Goal: Task Accomplishment & Management: Complete application form

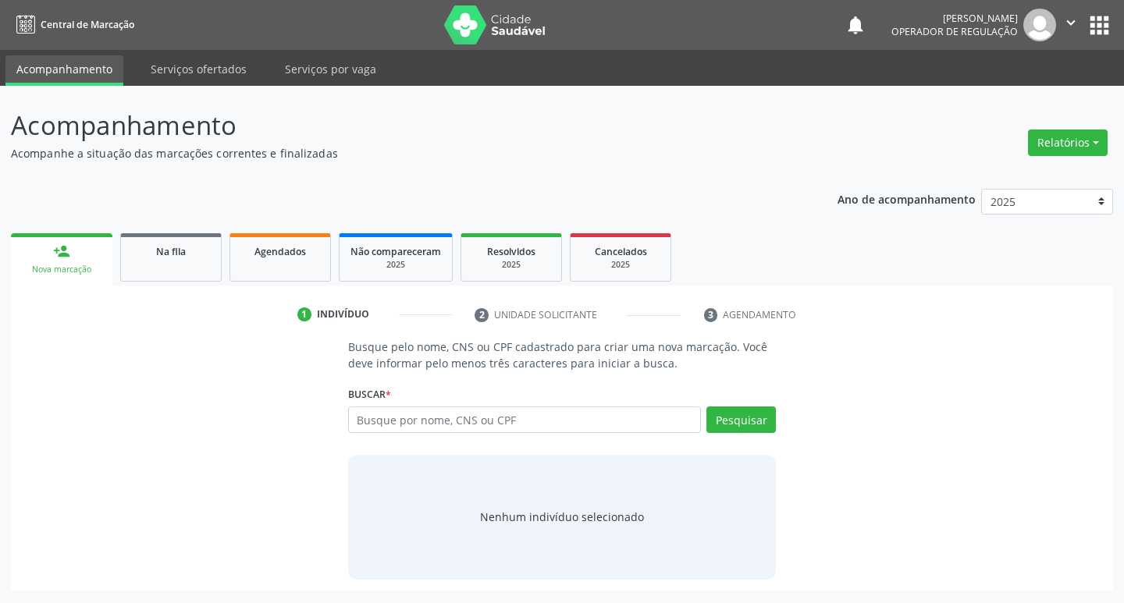
click at [499, 414] on input "text" at bounding box center [525, 420] width 354 height 27
click at [720, 425] on button "Pesquisar" at bounding box center [740, 420] width 69 height 27
click at [505, 409] on input "708002304359620" at bounding box center [525, 420] width 354 height 27
type input "7"
type input "708002"
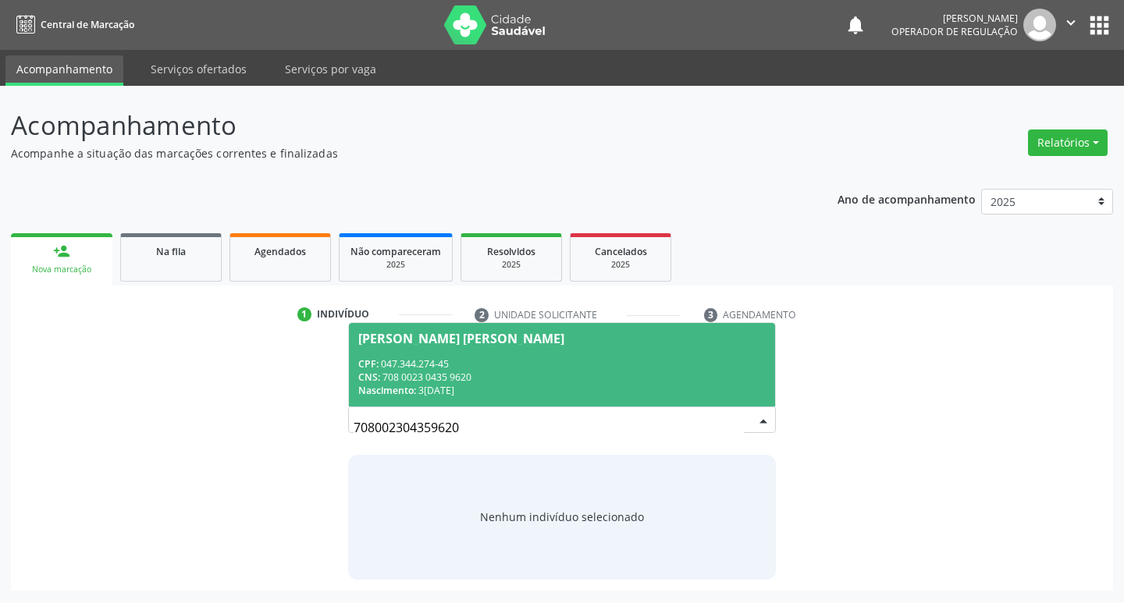
click at [475, 357] on div "CPF: 047.344.274-45" at bounding box center [562, 363] width 408 height 13
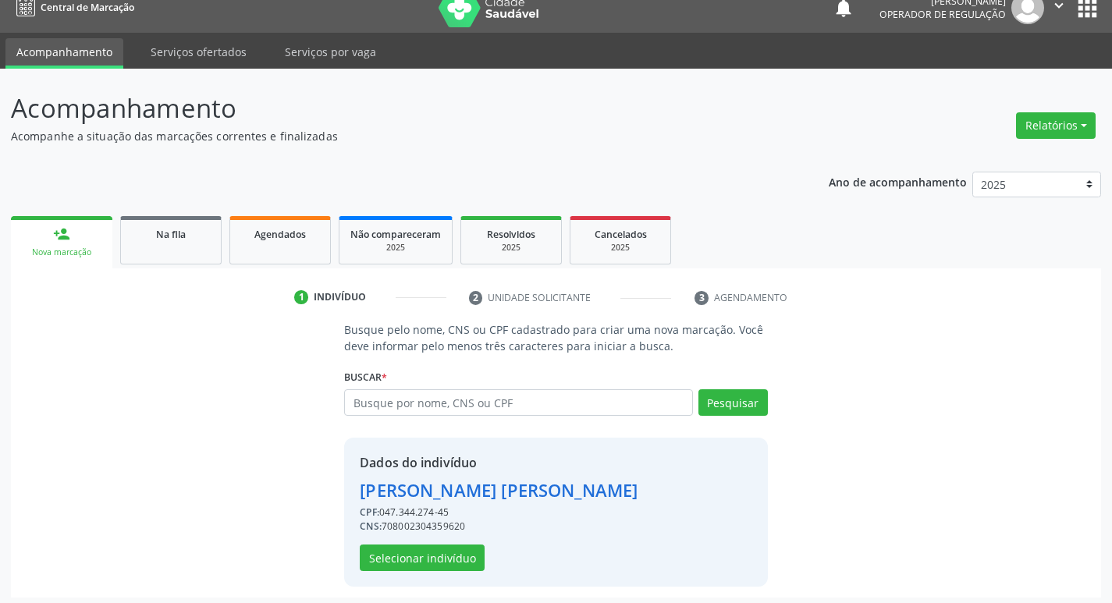
scroll to position [23, 0]
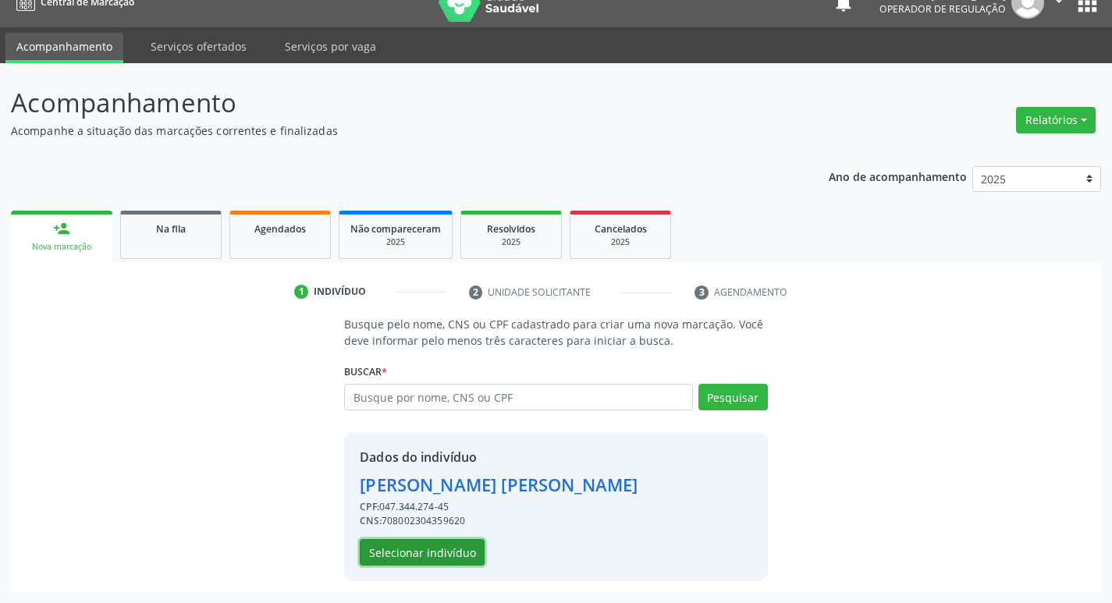
click at [411, 557] on button "Selecionar indivíduo" at bounding box center [422, 552] width 125 height 27
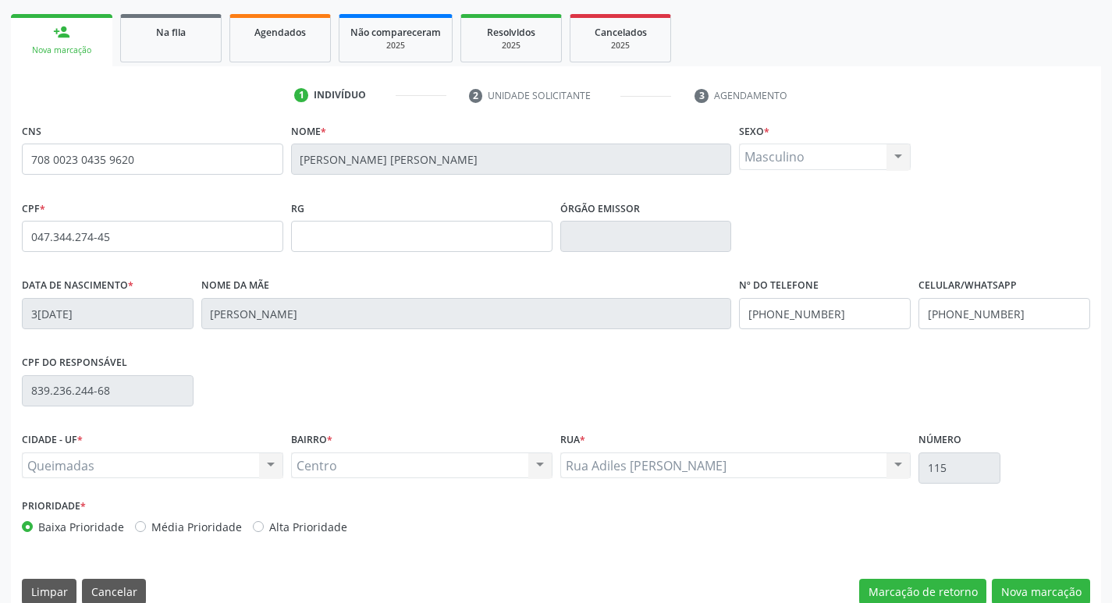
scroll to position [243, 0]
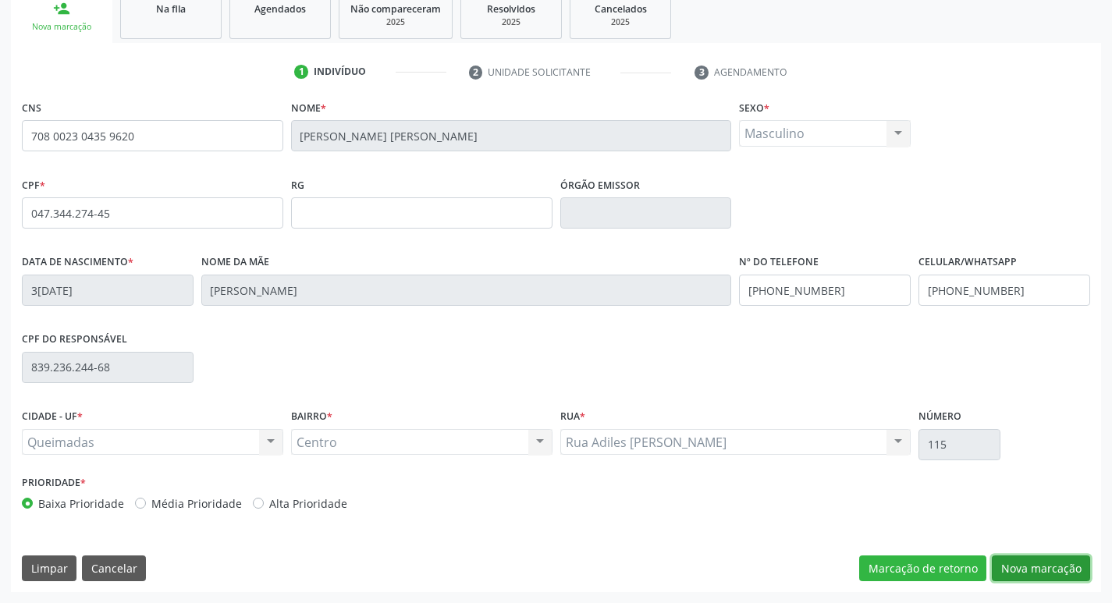
click at [1032, 565] on button "Nova marcação" at bounding box center [1041, 569] width 98 height 27
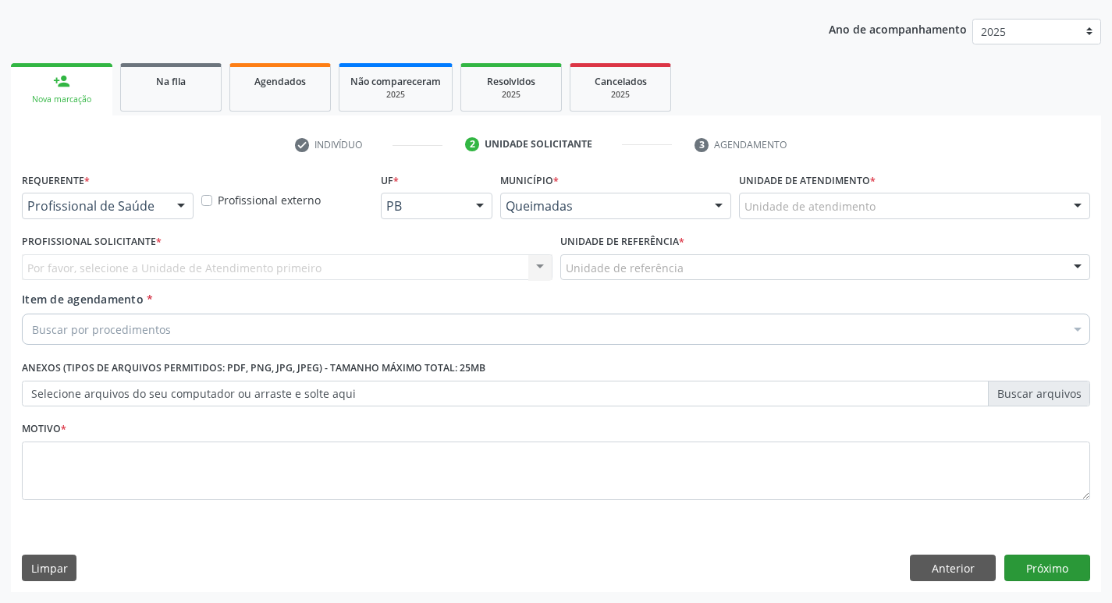
scroll to position [170, 0]
click at [108, 215] on div "Profissional de Saúde" at bounding box center [108, 206] width 172 height 27
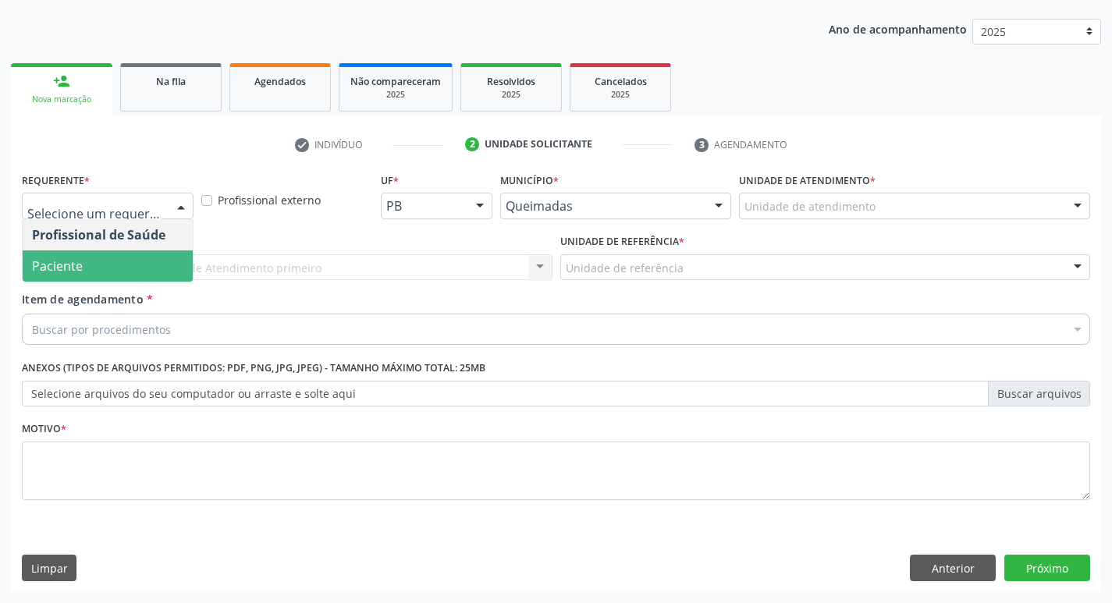
click at [110, 262] on span "Paciente" at bounding box center [108, 266] width 170 height 31
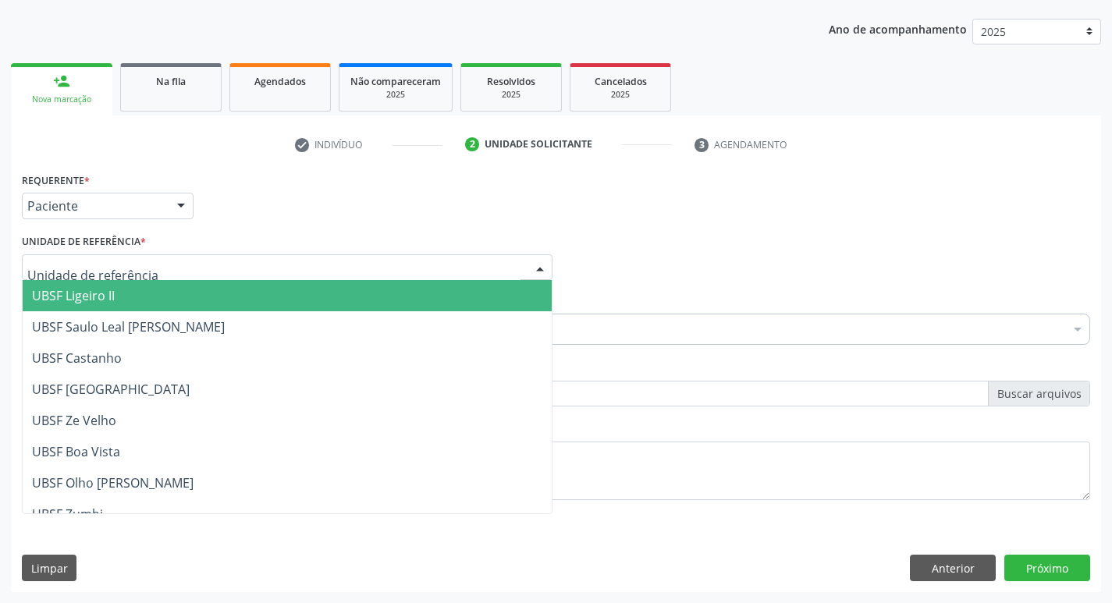
click at [98, 255] on div at bounding box center [287, 267] width 531 height 27
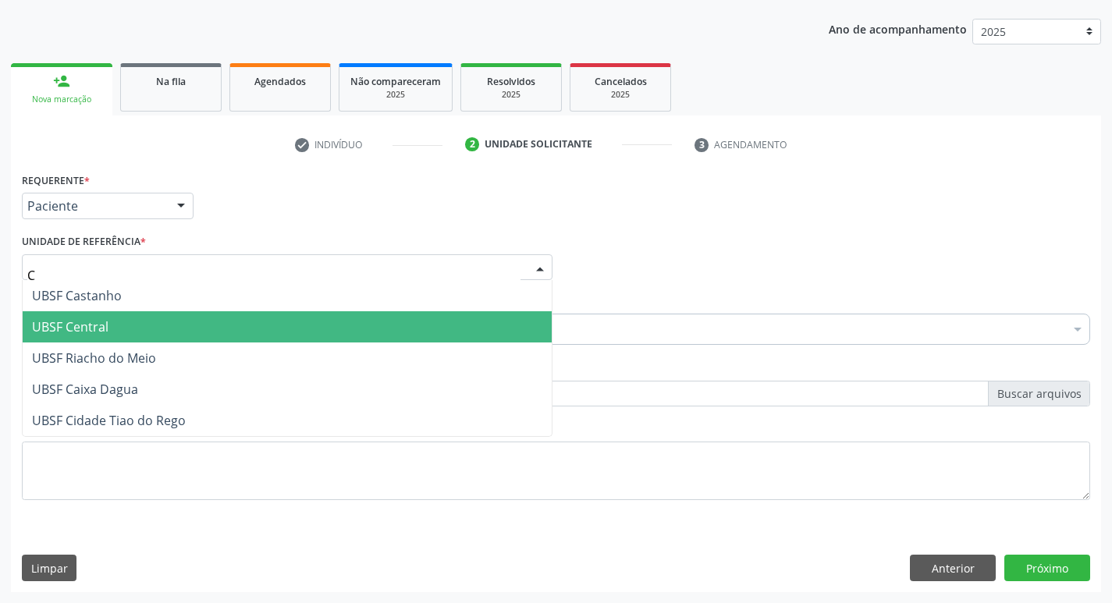
type input "CE"
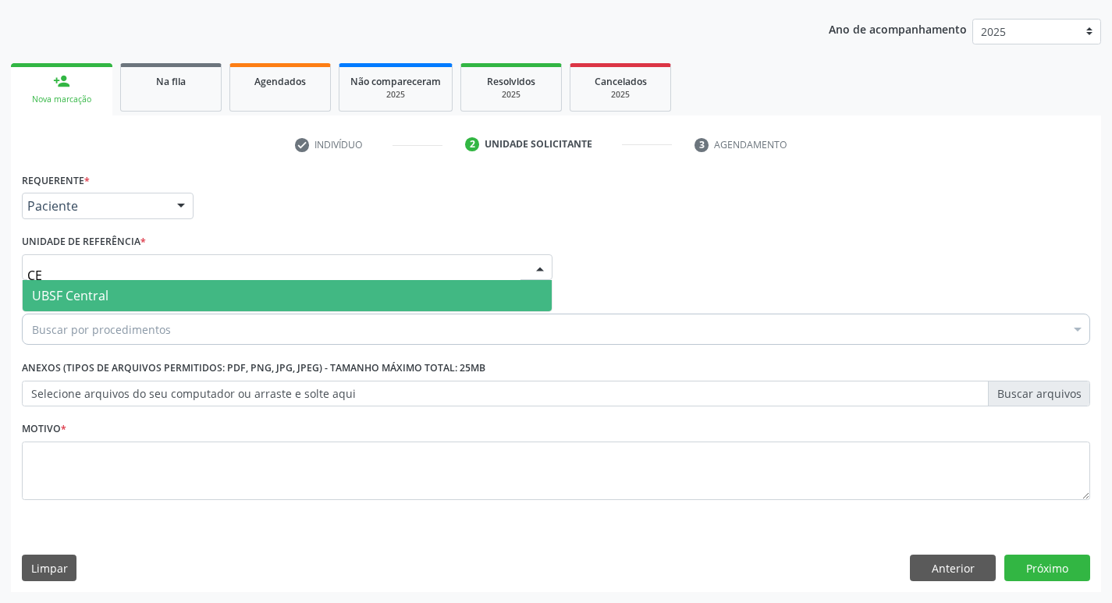
click at [118, 283] on span "UBSF Central" at bounding box center [287, 295] width 529 height 31
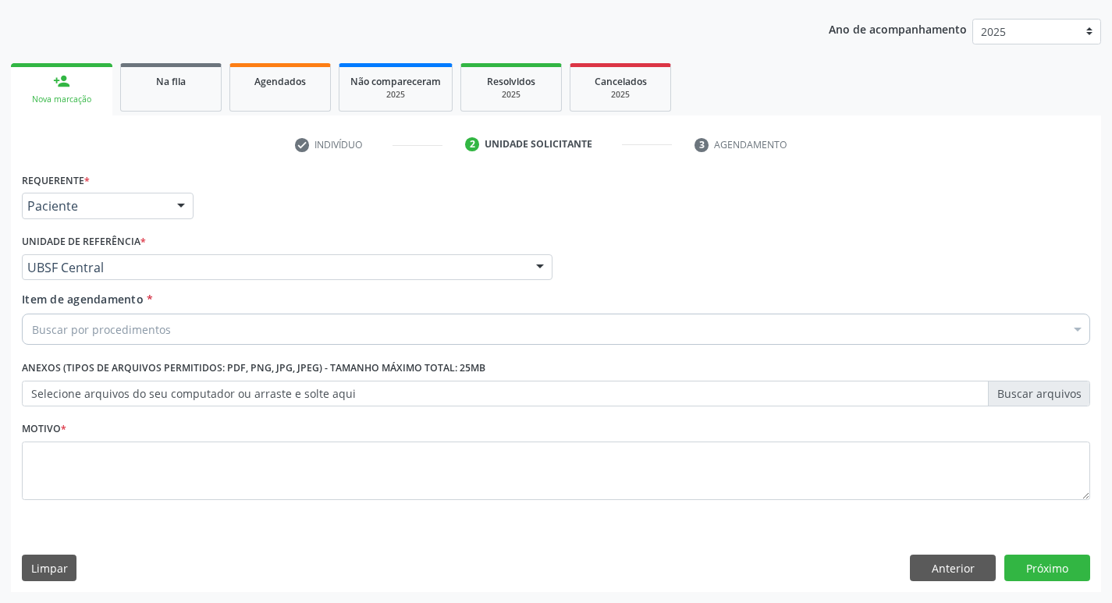
click at [128, 436] on div "Motivo *" at bounding box center [556, 459] width 1069 height 83
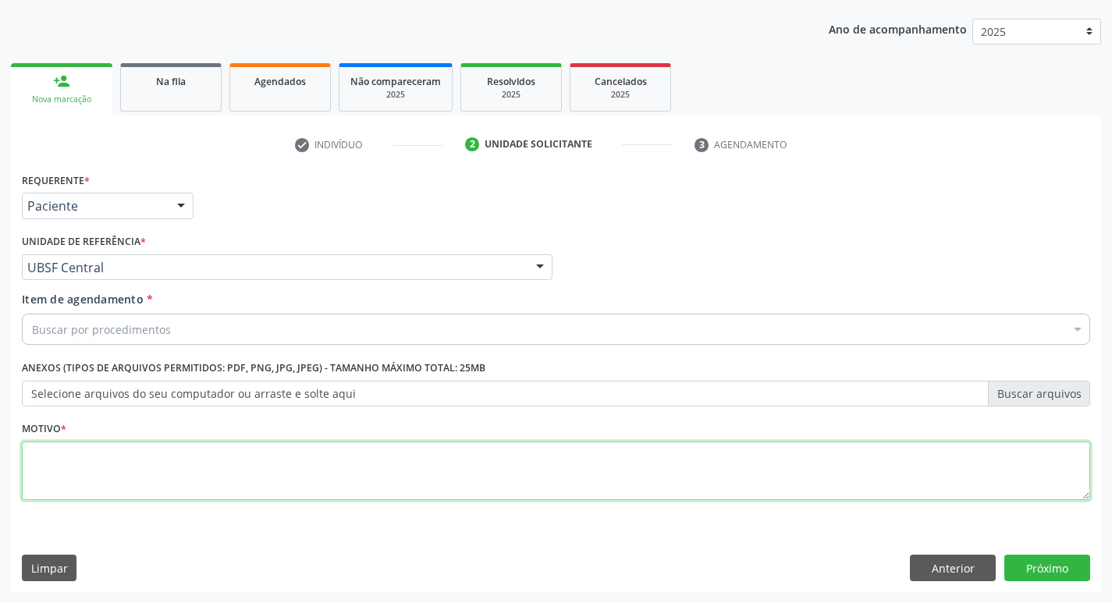
click at [129, 451] on textarea at bounding box center [556, 471] width 1069 height 59
type textarea "AVALIACAO"
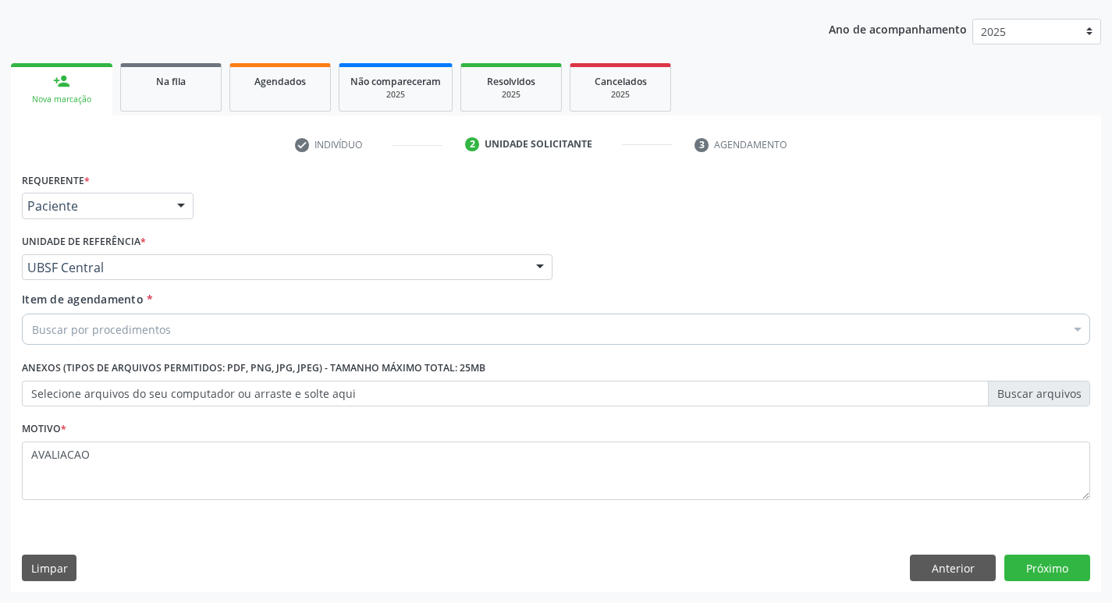
click at [92, 340] on div "Buscar por procedimentos" at bounding box center [556, 329] width 1069 height 31
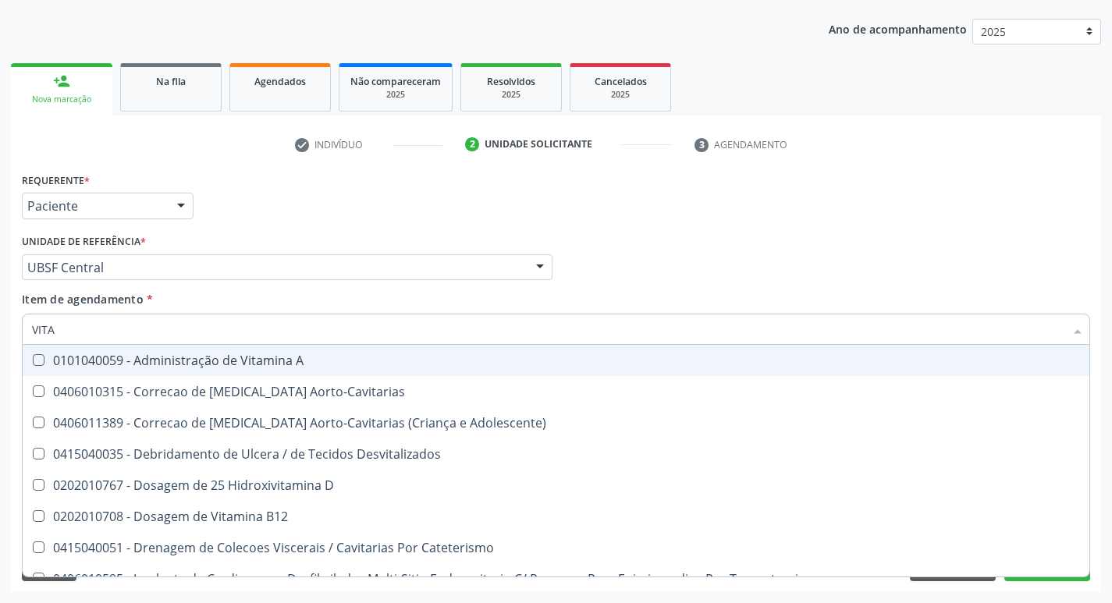
type input "VITAM"
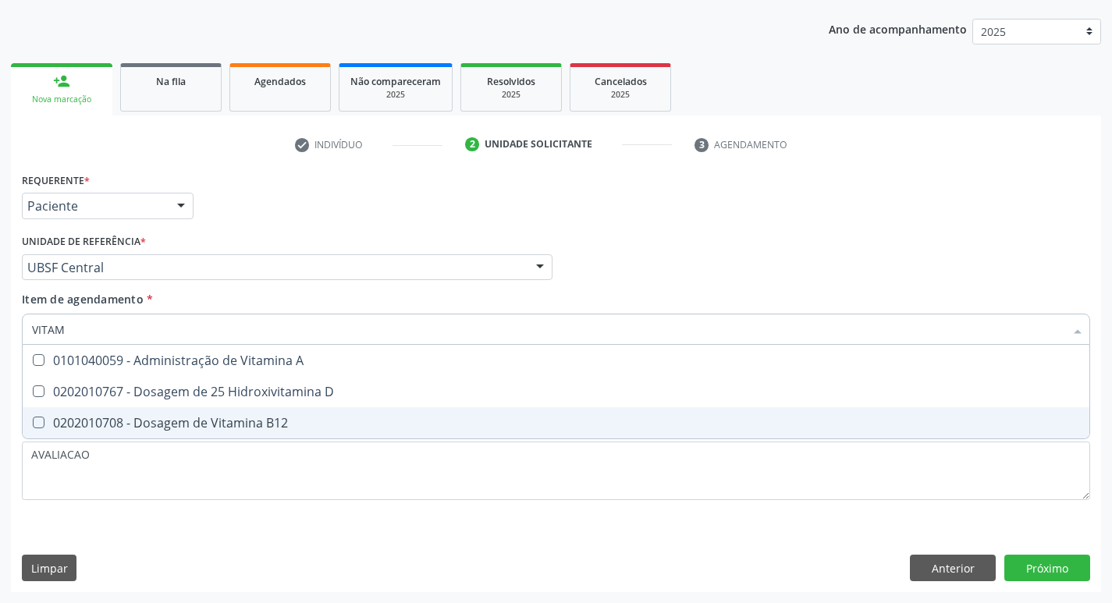
click at [155, 398] on div "0202010767 - Dosagem de 25 Hidroxivitamina D" at bounding box center [556, 392] width 1048 height 12
checkbox D "true"
click at [164, 418] on div "0202010708 - Dosagem de Vitamina B12" at bounding box center [556, 423] width 1048 height 12
checkbox B12 "true"
type input "VITA"
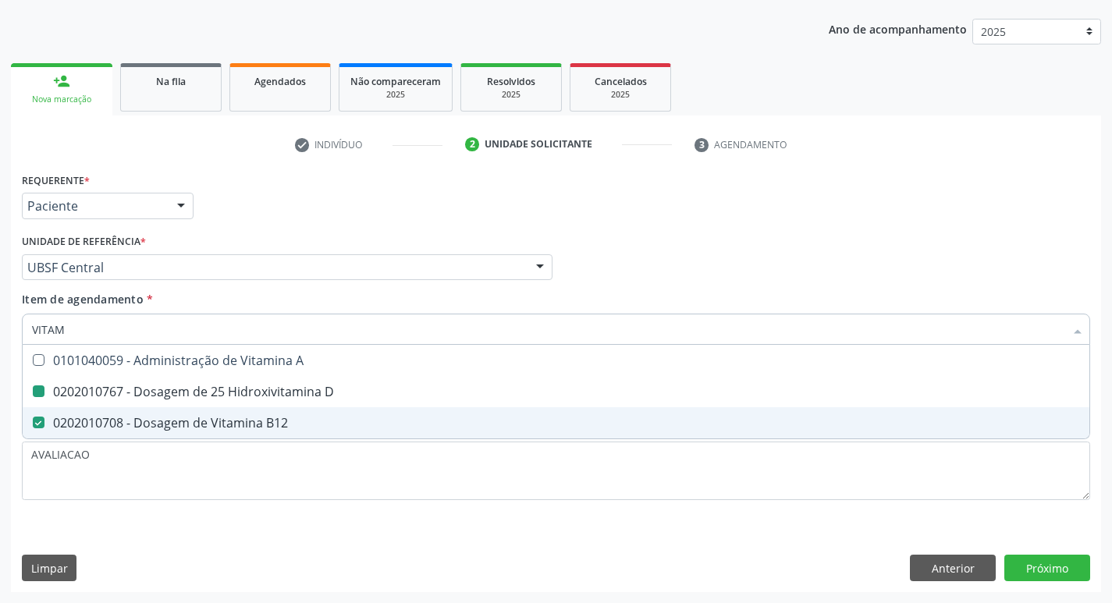
checkbox D "false"
checkbox B12 "false"
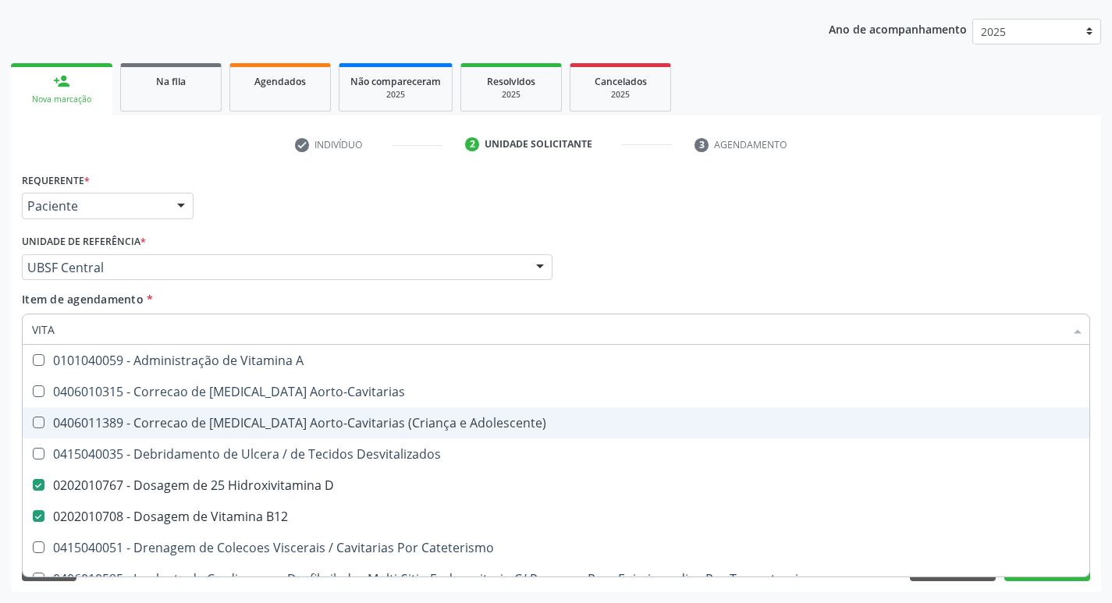
type input "VIT"
checkbox D "false"
checkbox Cateterismo "true"
type input "V"
checkbox B12 "false"
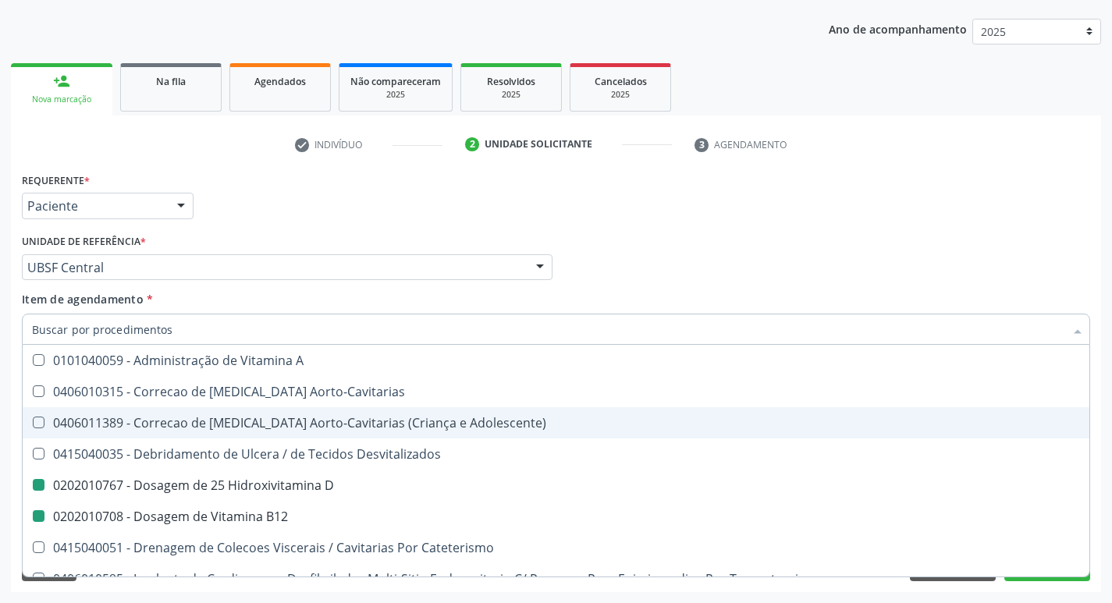
checkbox Cateterismo "false"
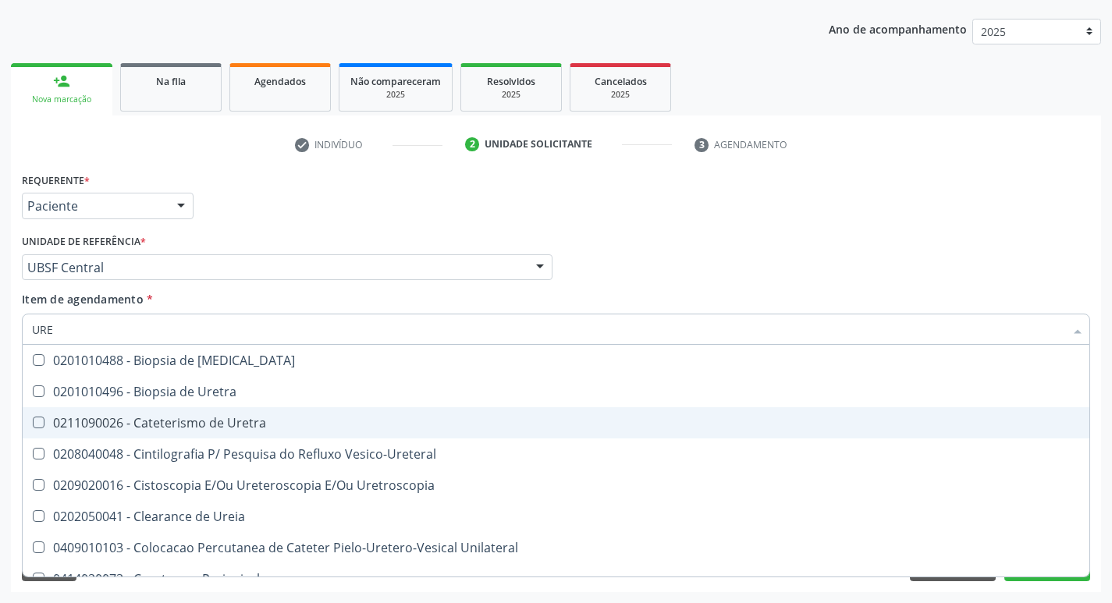
type input "UREI"
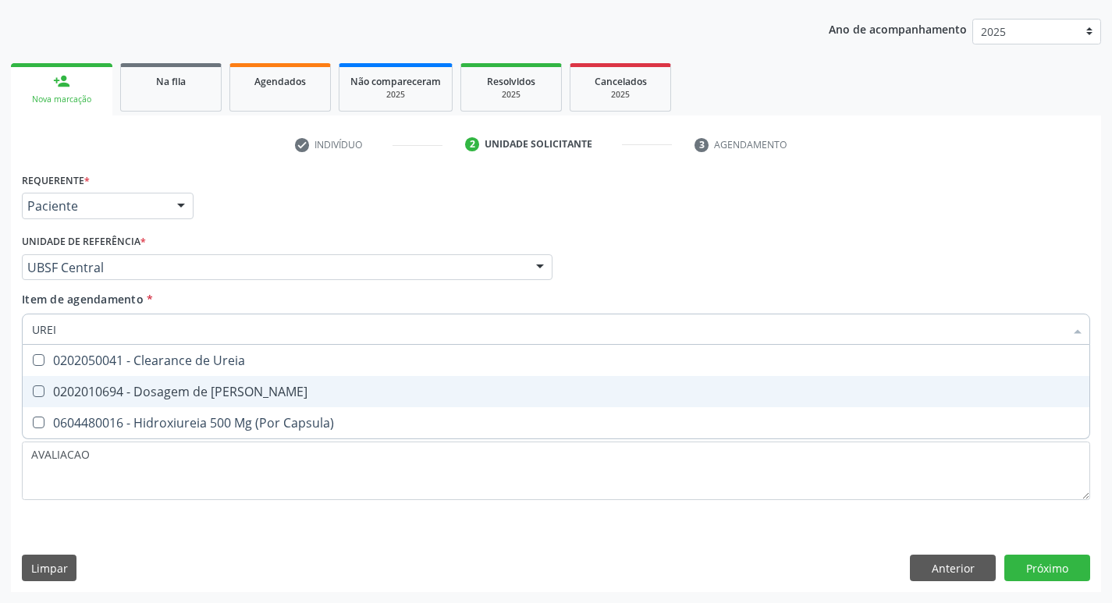
click at [144, 398] on div "0202010694 - Dosagem de [PERSON_NAME]" at bounding box center [556, 392] width 1048 height 12
checkbox Ureia "true"
type input "URE"
checkbox Ureia "false"
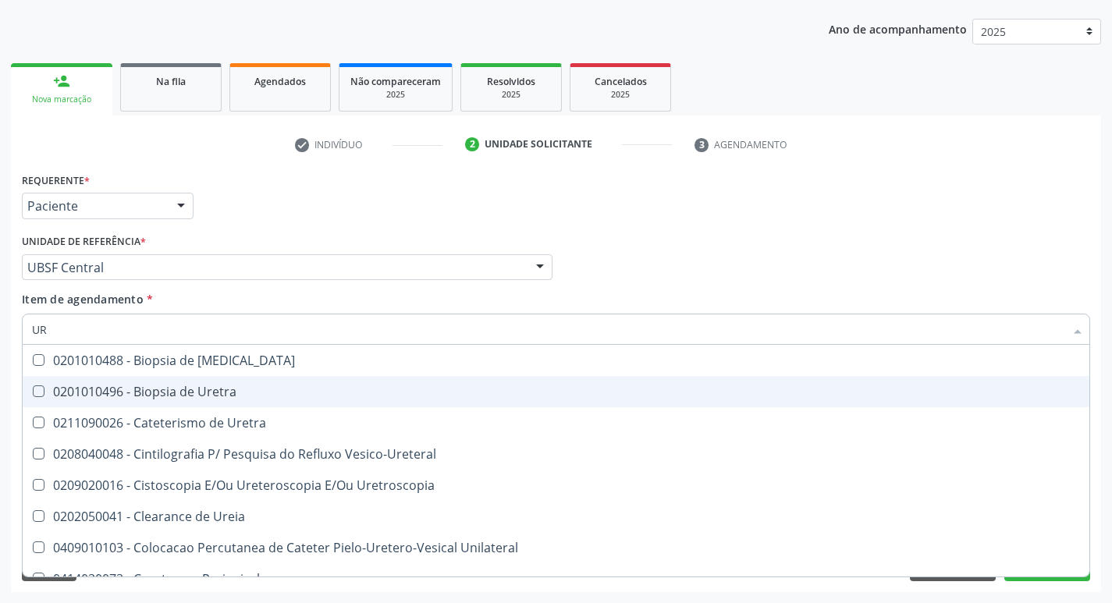
type input "U"
checkbox Ureia "false"
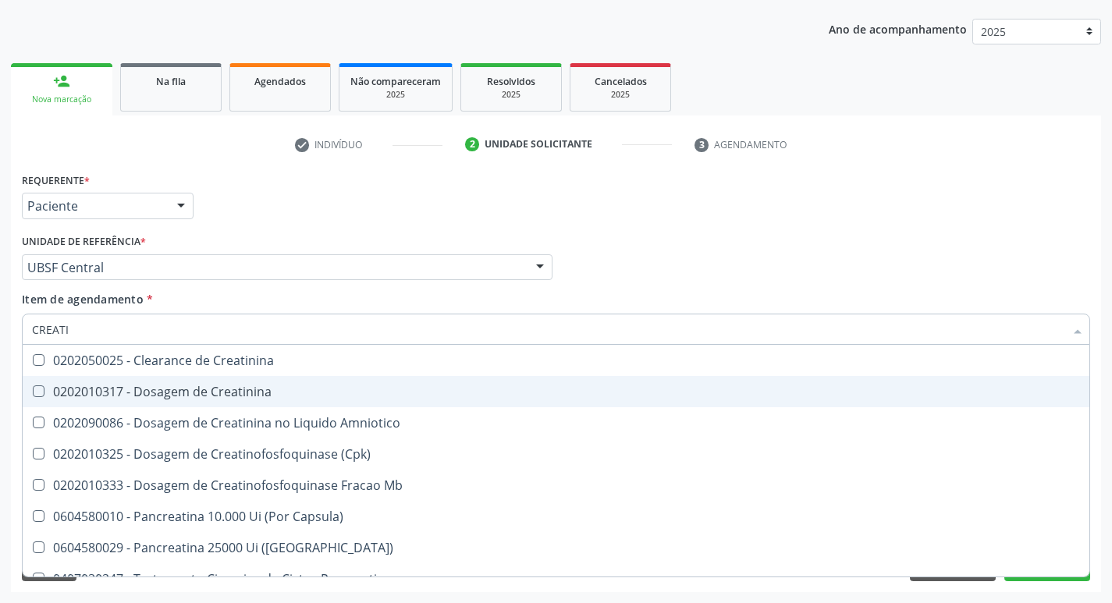
type input "CREATIN"
click at [144, 398] on div "0202010317 - Dosagem de Creatinina" at bounding box center [556, 392] width 1048 height 12
checkbox Creatinina "true"
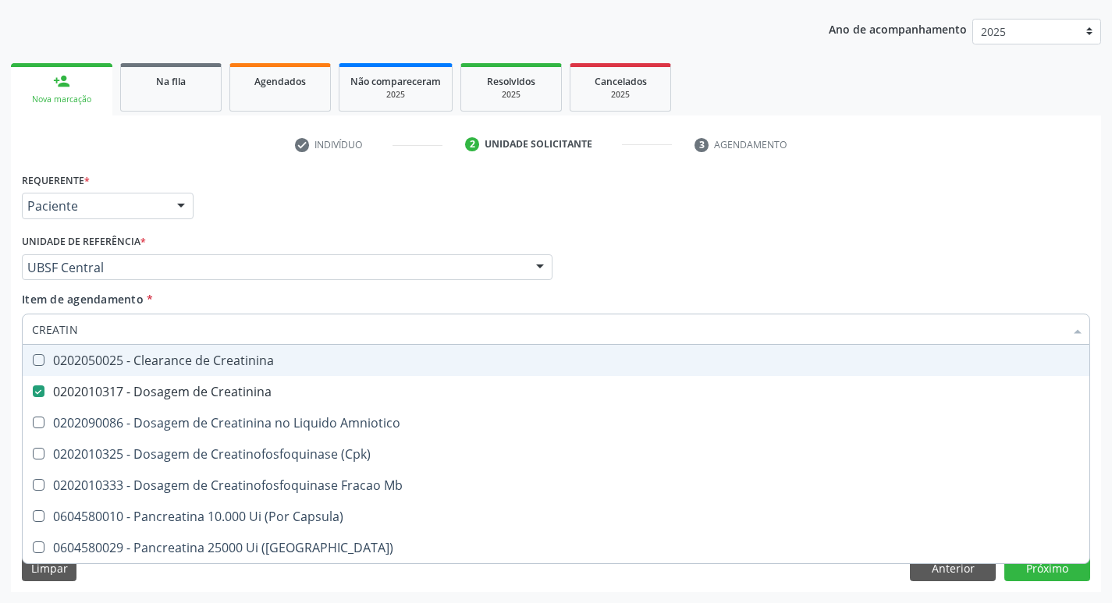
click at [128, 326] on input "CREATIN" at bounding box center [548, 329] width 1033 height 31
type input "C"
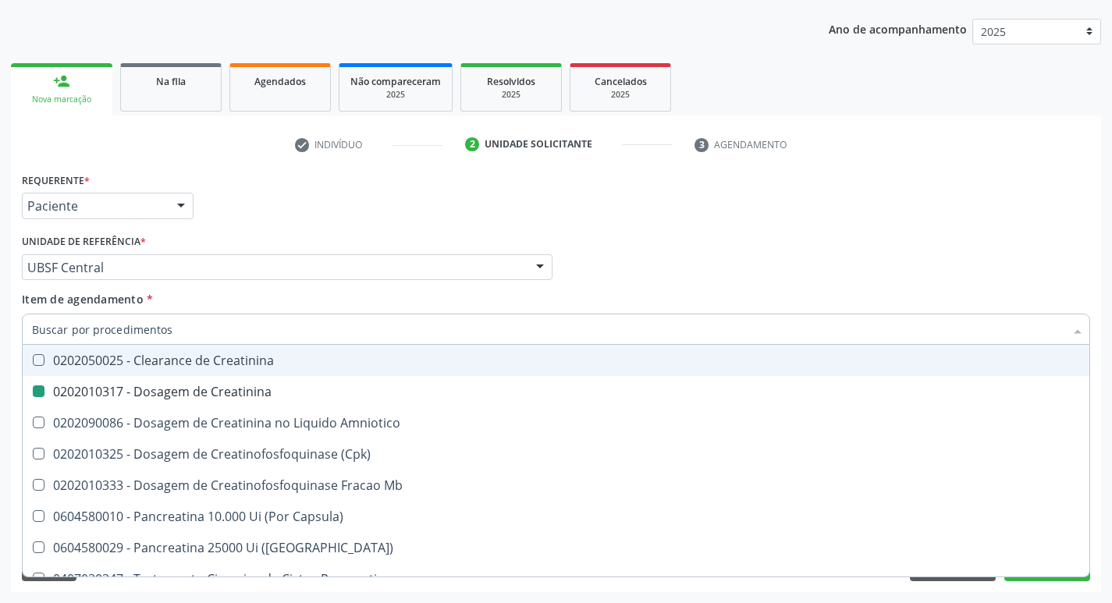
checkbox Creatinina "false"
checkbox Amniotico "false"
checkbox Mb "false"
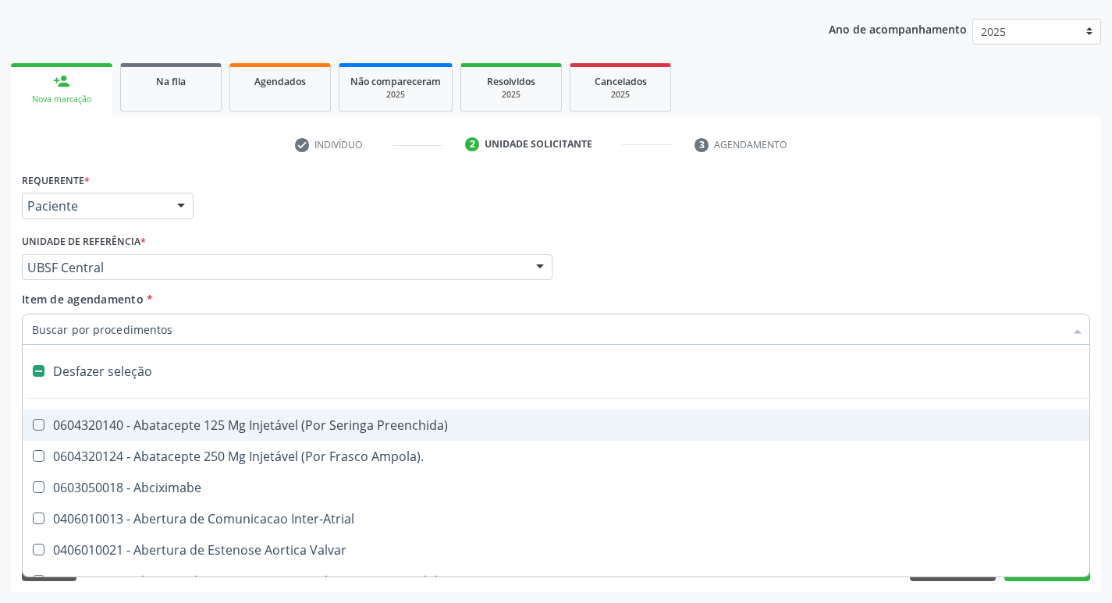
type input "H"
checkbox Coronariano "true"
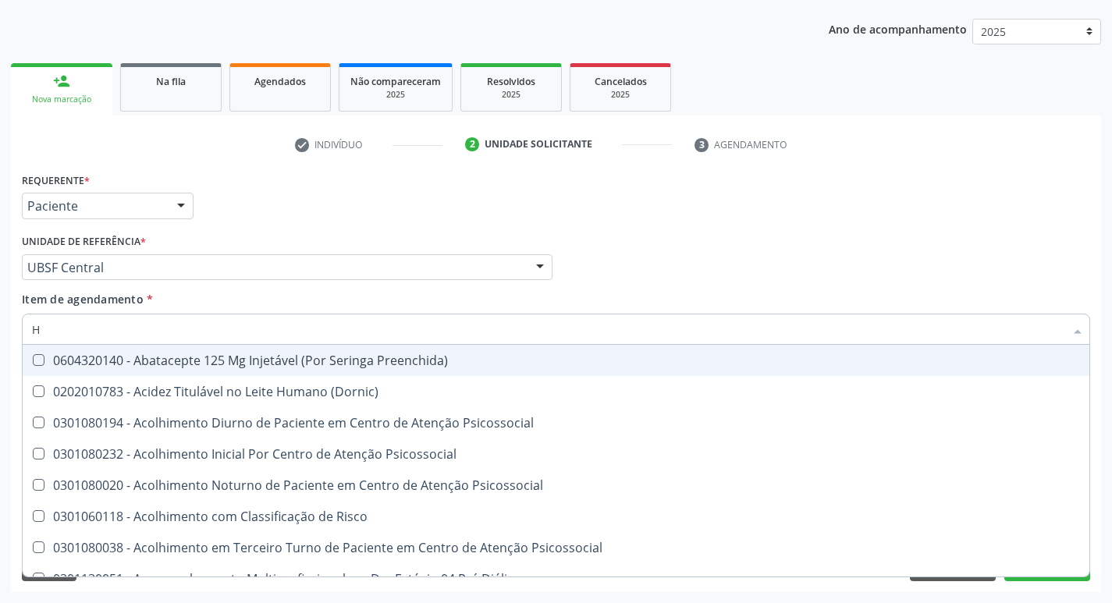
type input "HEMOGR"
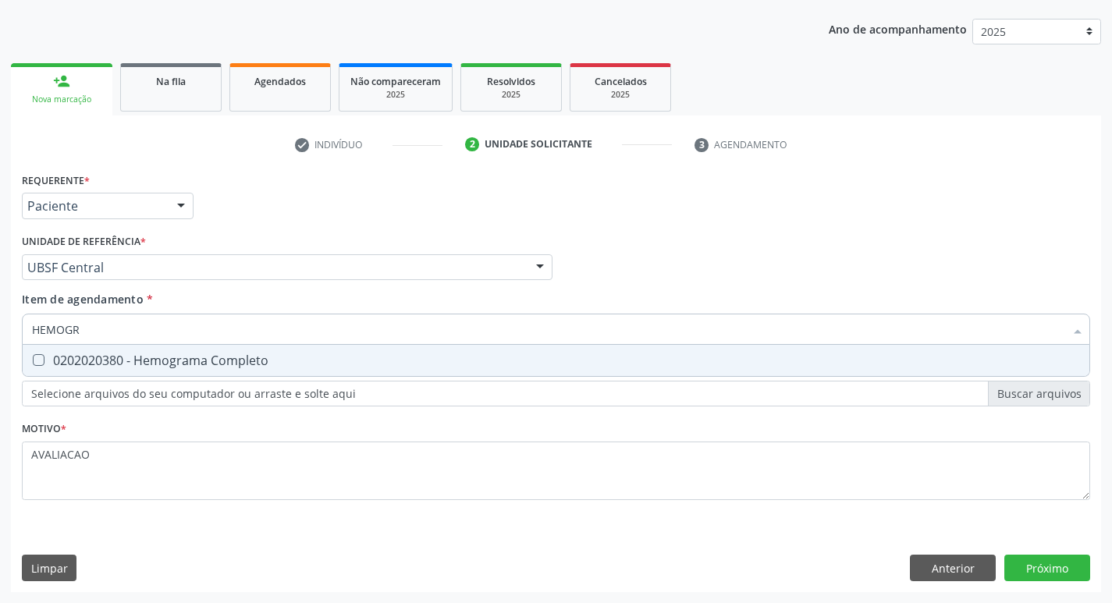
click at [256, 374] on span "0202020380 - Hemograma Completo" at bounding box center [556, 360] width 1067 height 31
checkbox Completo "true"
type input "HEMOG"
checkbox Completo "false"
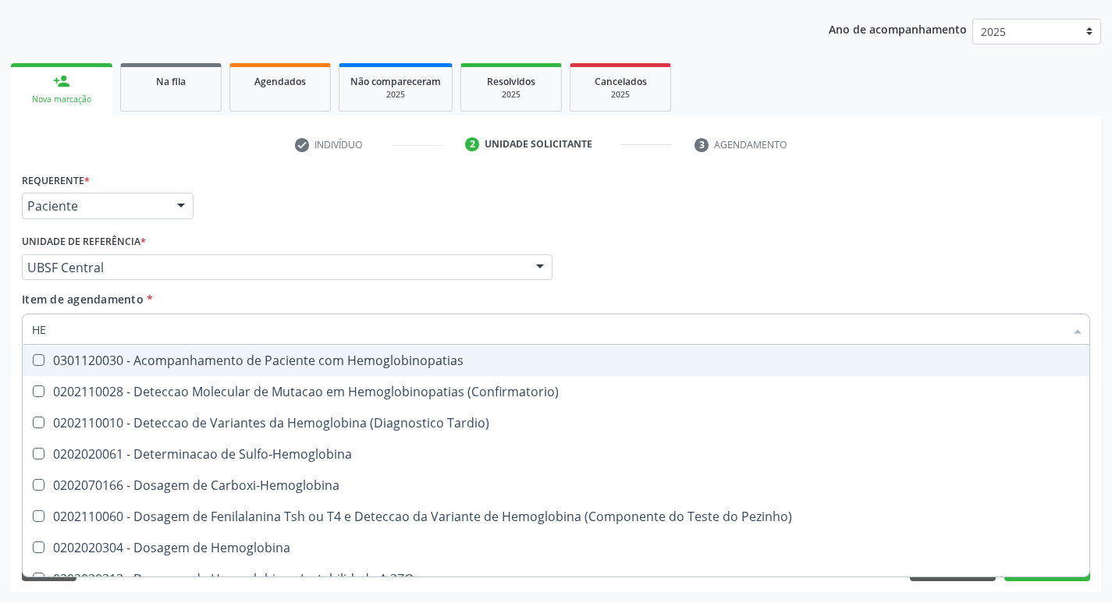
type input "H"
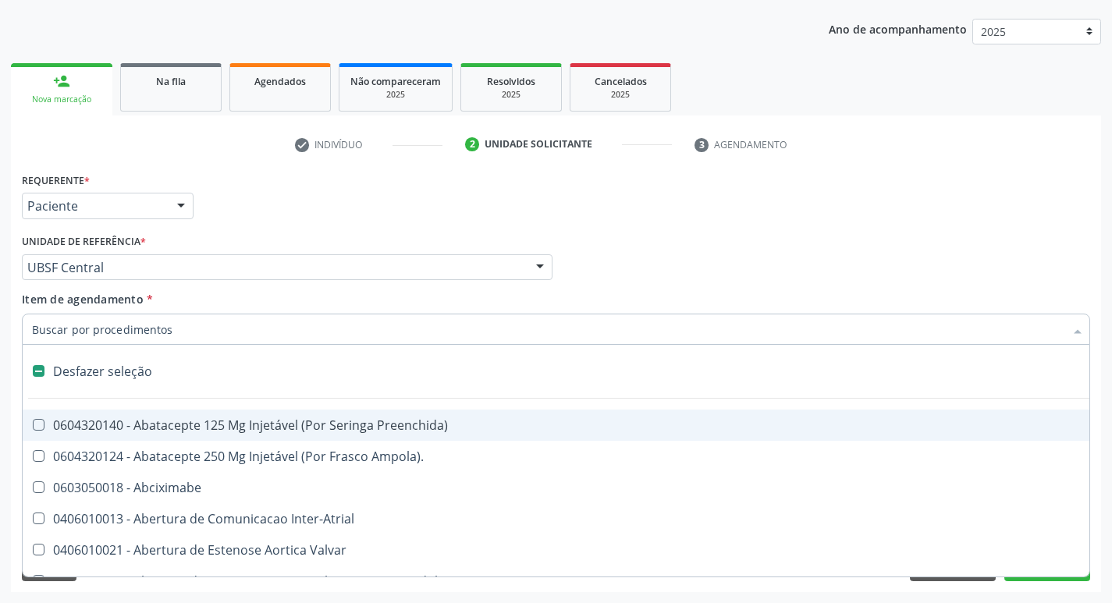
checkbox Capsula\) "false"
type input "G"
checkbox Aberto\) "true"
checkbox Criança "true"
checkbox \(Dacriocintilografia\) "true"
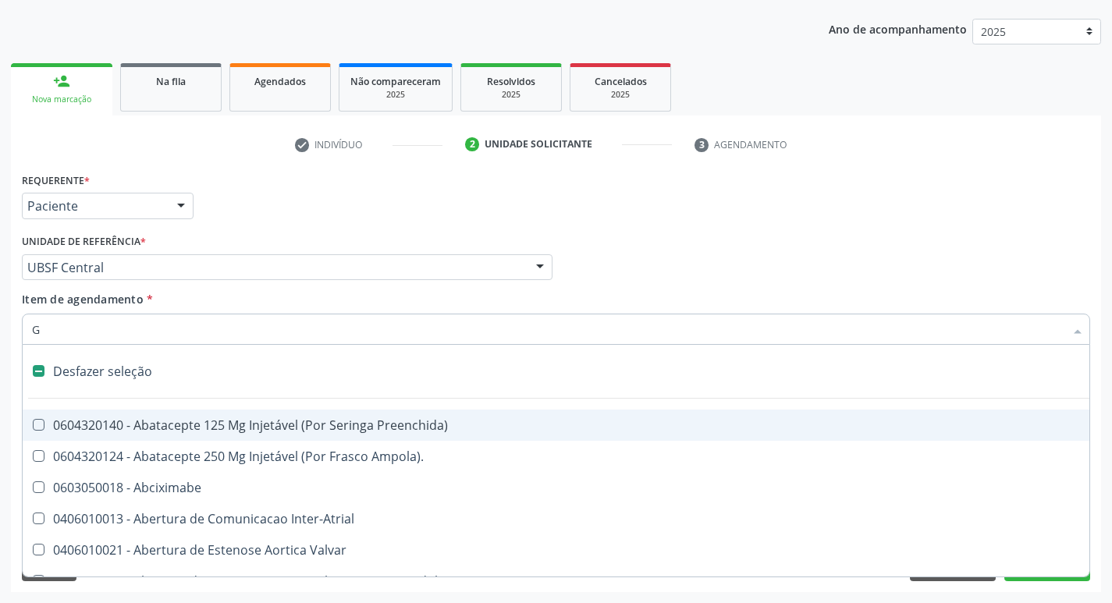
checkbox Estimulo "true"
checkbox Persistente "true"
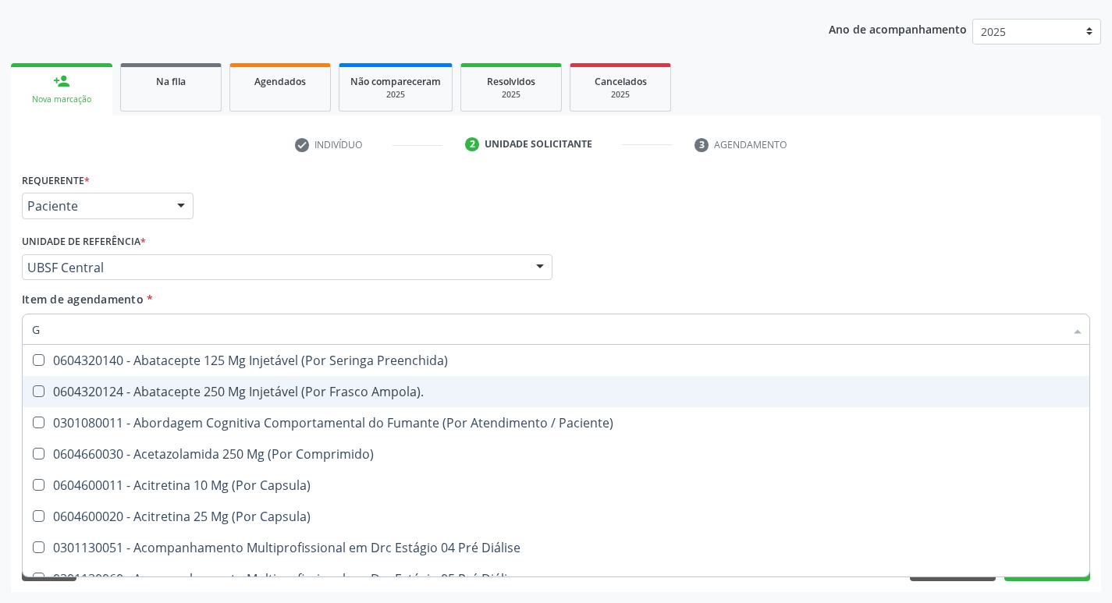
type input "GLICOSE"
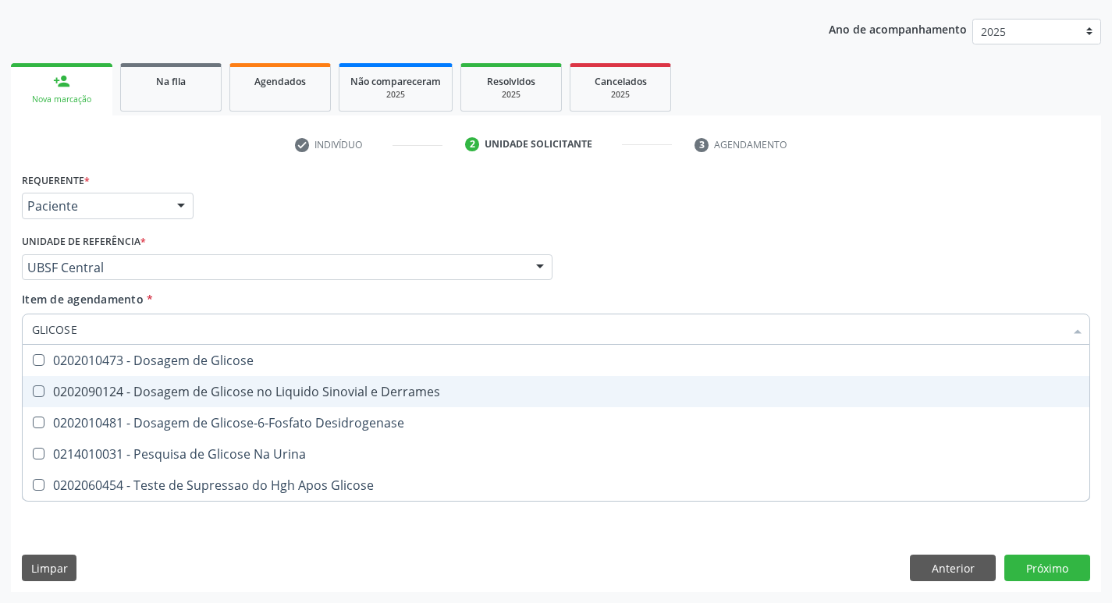
click at [198, 379] on span "0202090124 - Dosagem de Glicose no Liquido Sinovial e Derrames" at bounding box center [556, 391] width 1067 height 31
checkbox Derrames "false"
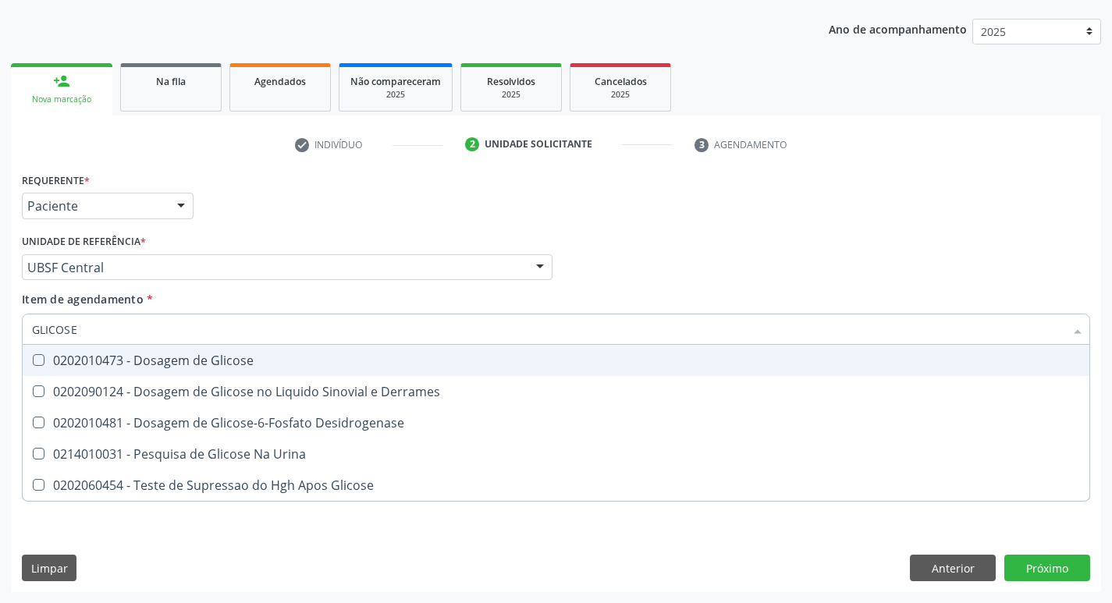
click at [195, 367] on div "0202010473 - Dosagem de Glicose" at bounding box center [556, 360] width 1048 height 12
checkbox Glicose "true"
type input "GLICOS"
checkbox Glicose "false"
checkbox Derrames "true"
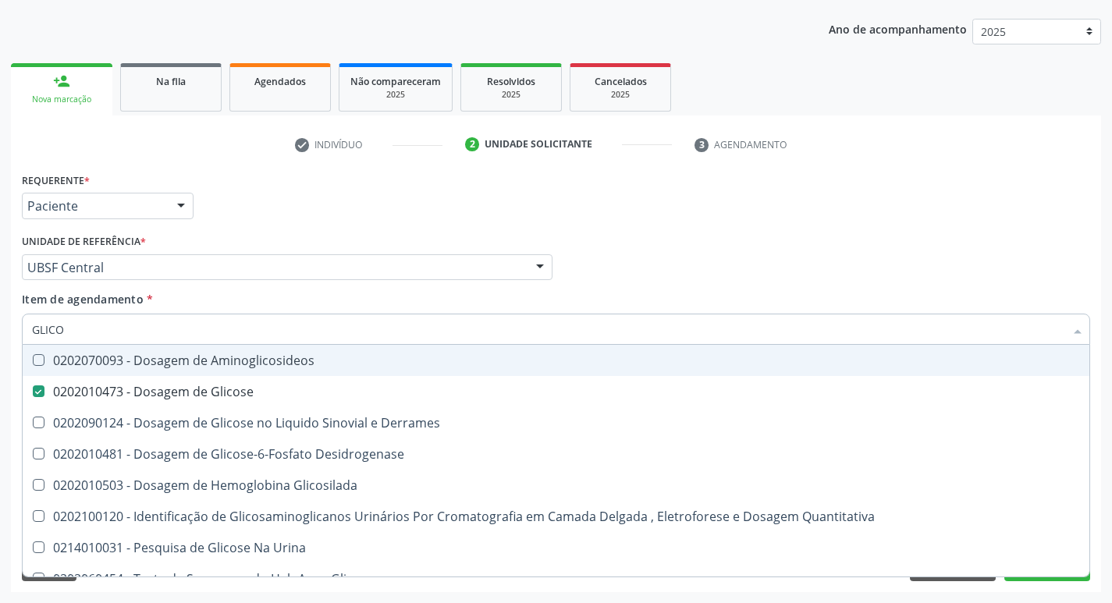
type input "GLIC"
checkbox Glicose "false"
checkbox Derrames "false"
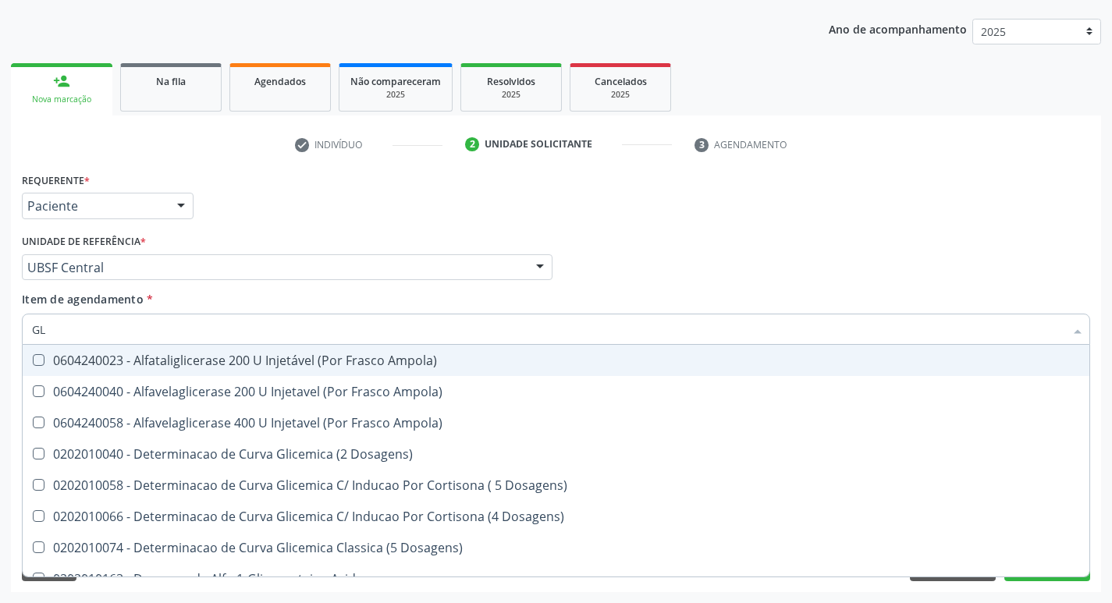
type input "G"
checkbox Glicose "false"
checkbox Derrames "false"
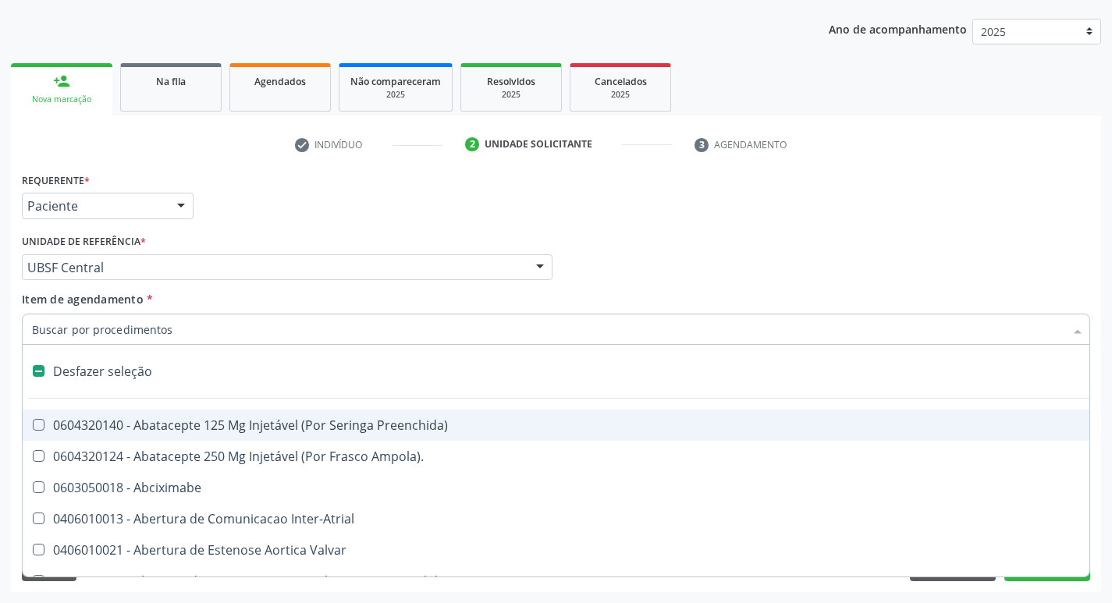
type input "H"
checkbox Coronariano "true"
checkbox Convencional\) "true"
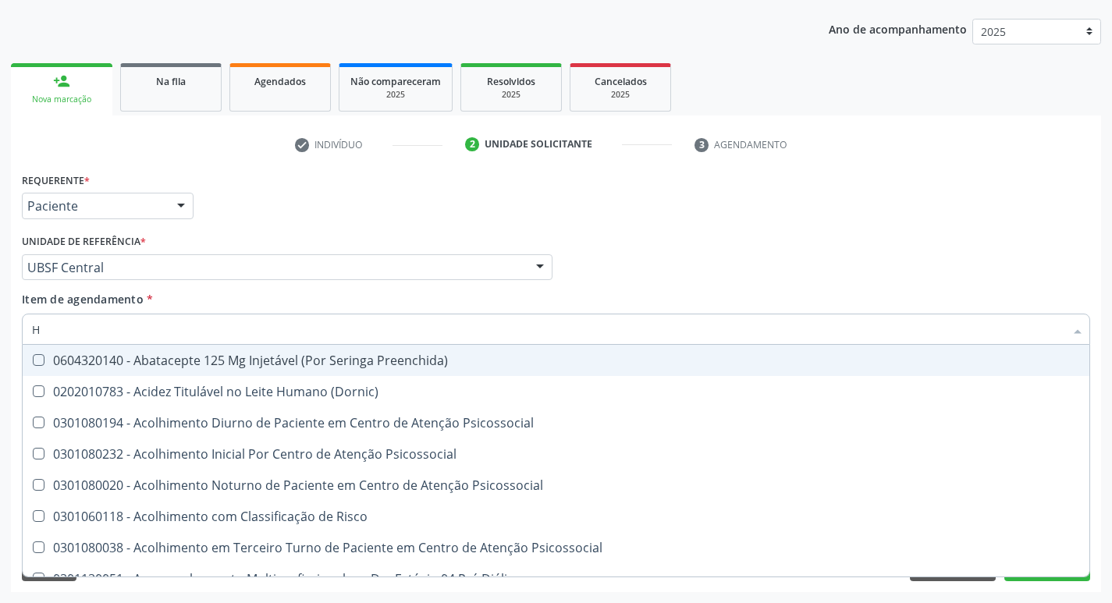
type input "HEMOGLOBINA G"
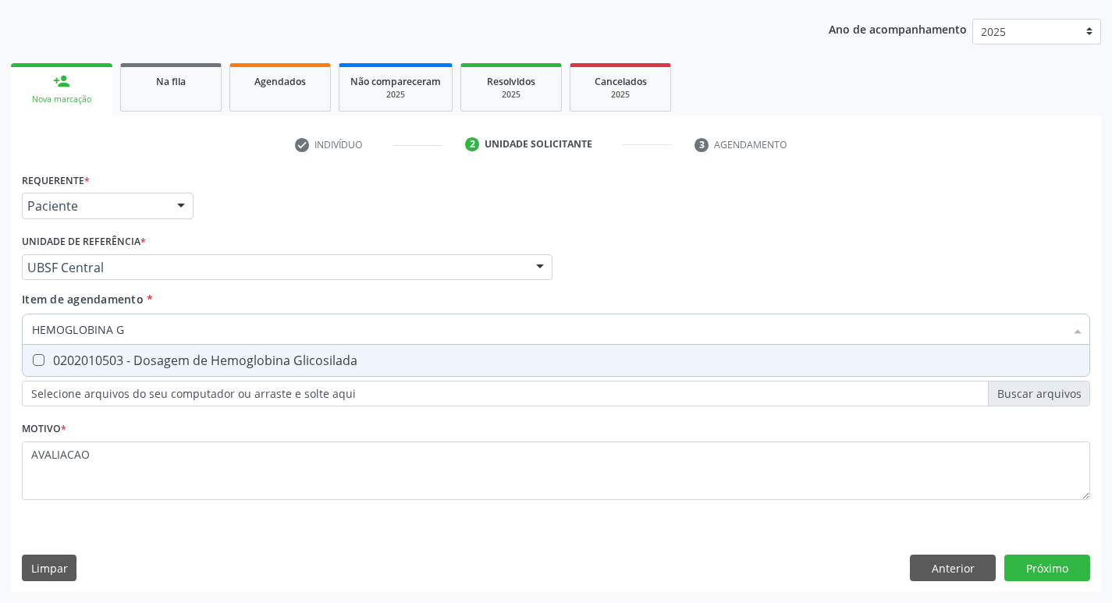
click at [206, 348] on span "0202010503 - Dosagem de Hemoglobina Glicosilada" at bounding box center [556, 360] width 1067 height 31
checkbox Glicosilada "true"
type input "HEMOGLOBINA"
checkbox Glicosilada "false"
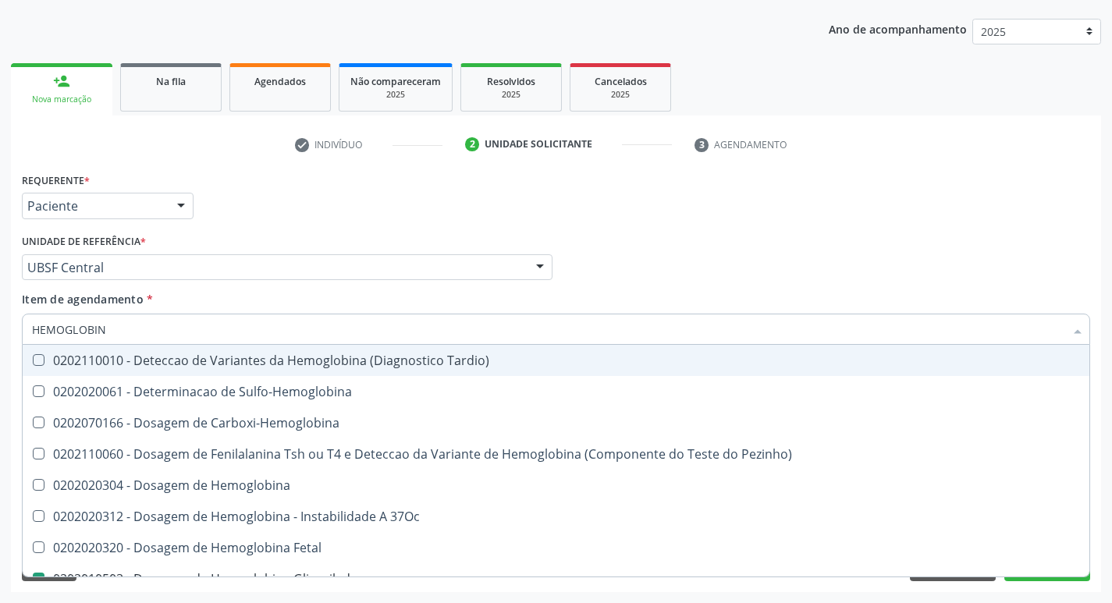
type input "HEMOGLOBI"
checkbox Glicosilada "false"
checkbox Hemoglobina "true"
type input "HEMO"
checkbox Hemoglobina "false"
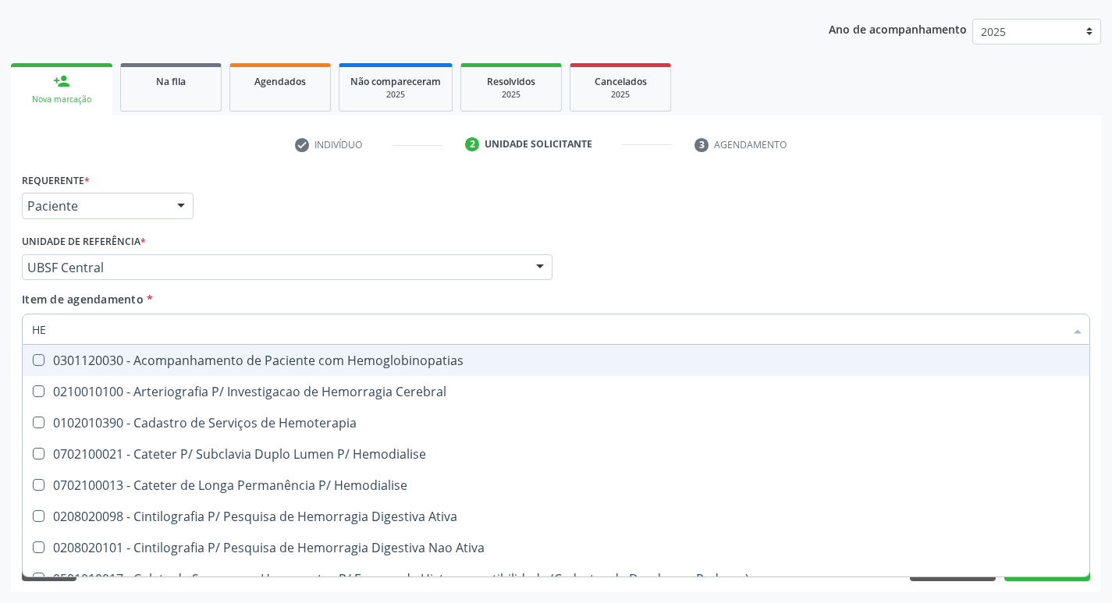
type input "H"
checkbox Glicosilada "false"
checkbox Semana\) "false"
checkbox Completo "false"
checkbox Hemoterapia "false"
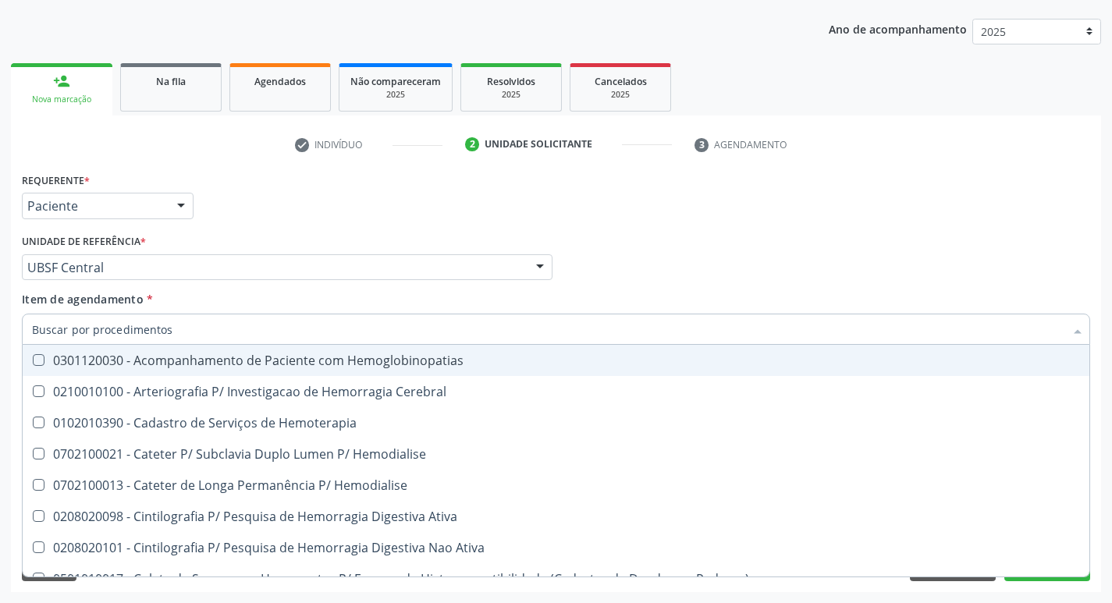
checkbox Elastica "false"
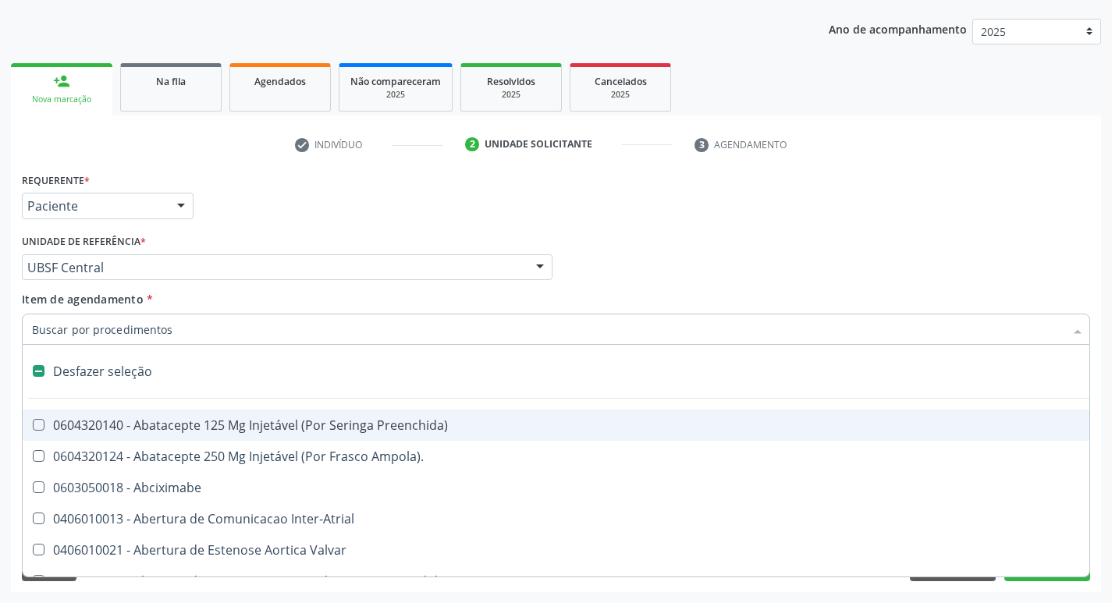
type input "U"
checkbox Pulmonar\) "true"
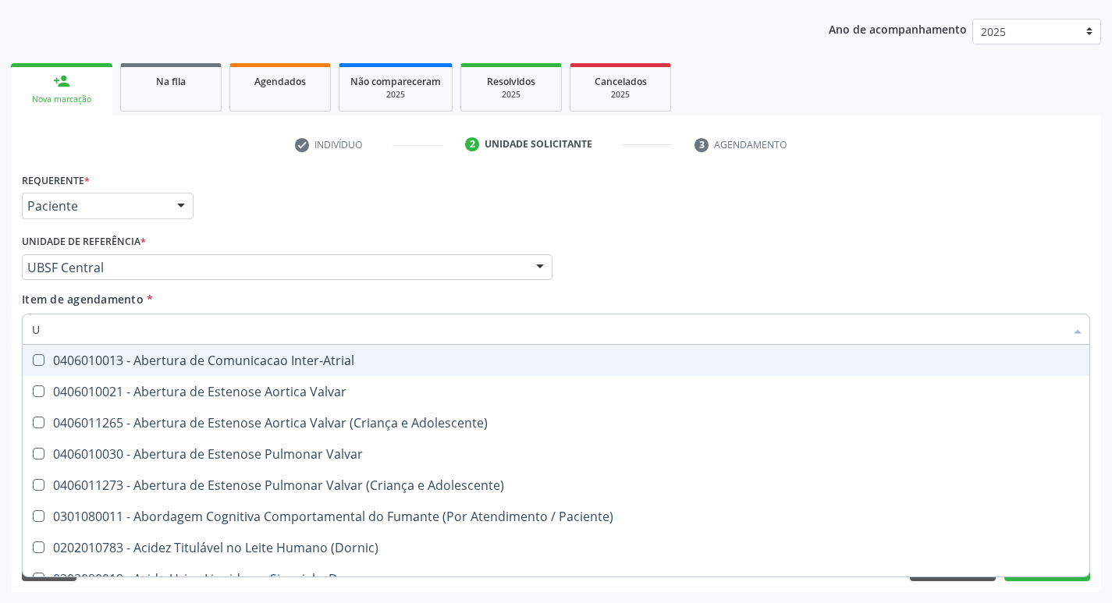
type input "UR"
checkbox Nivel "true"
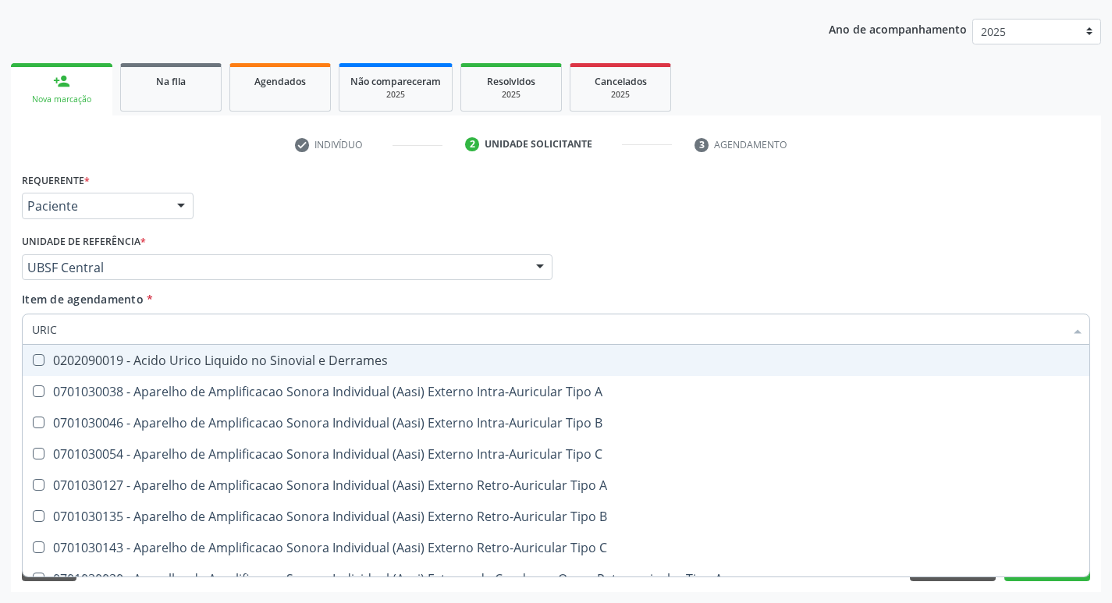
type input "URICO"
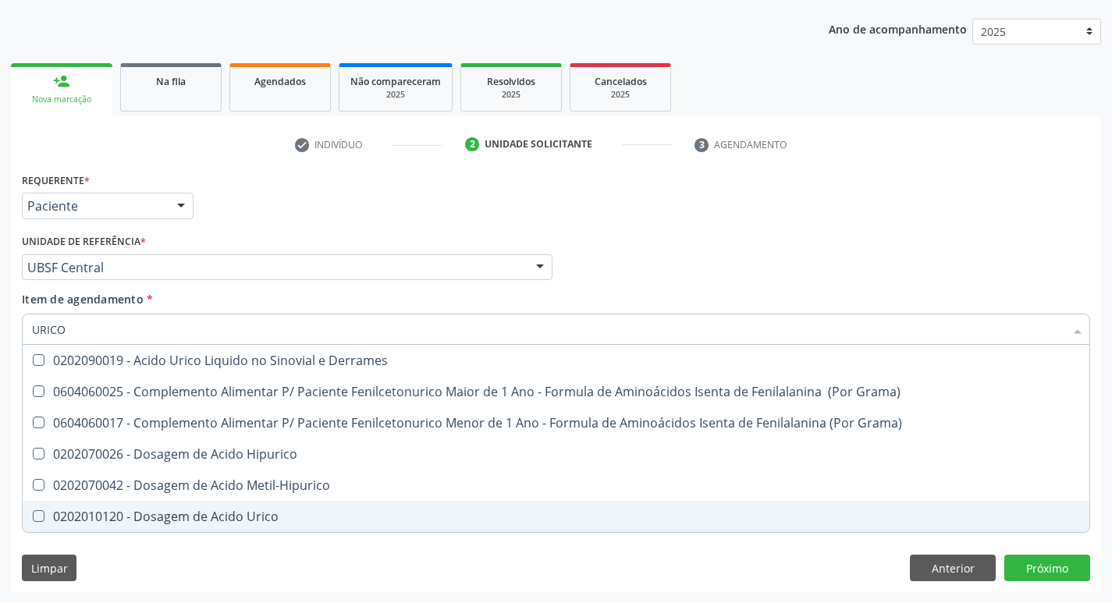
click at [302, 511] on div "0202010120 - Dosagem de Acido Urico" at bounding box center [556, 516] width 1048 height 12
checkbox Urico "true"
type input "URIC"
checkbox Urico "false"
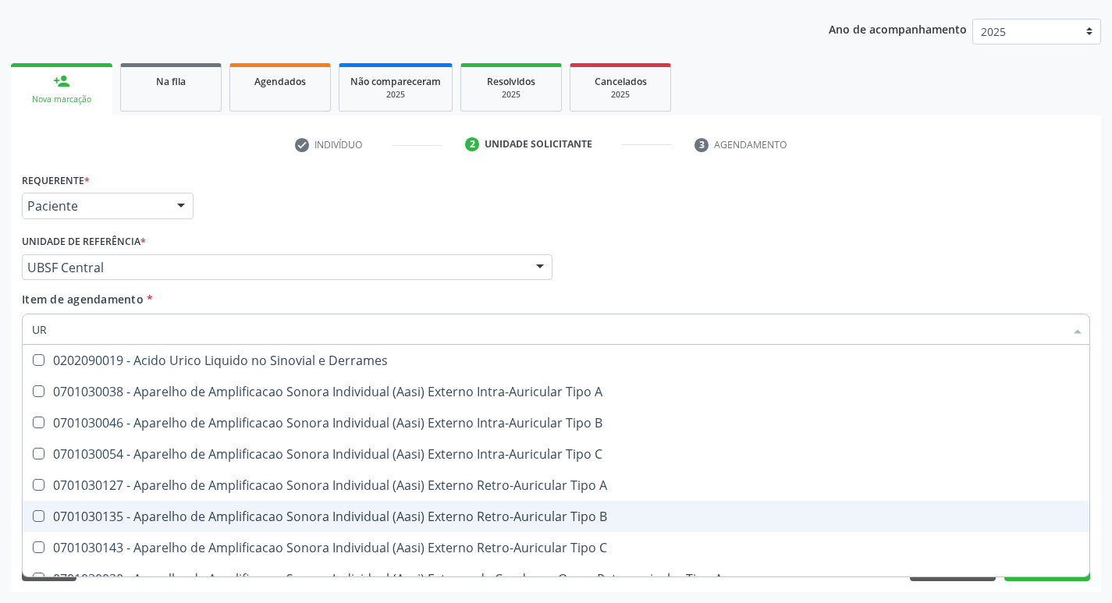
type input "U"
checkbox Urico "false"
checkbox A "false"
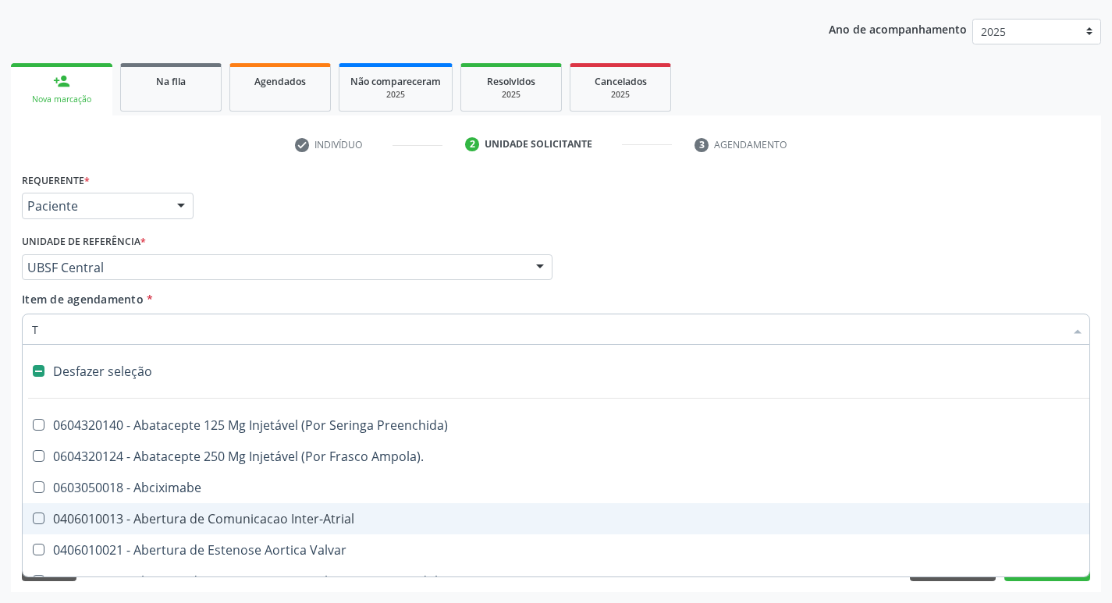
type input "TG"
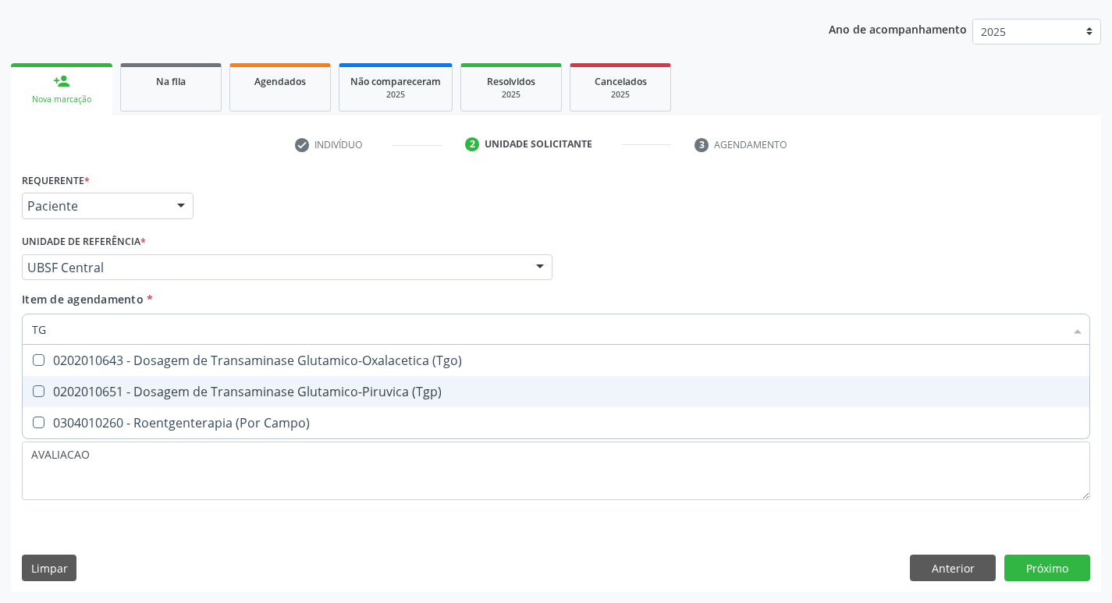
click at [312, 394] on div "0202010651 - Dosagem de Transaminase Glutamico-Piruvica (Tgp)" at bounding box center [556, 392] width 1048 height 12
checkbox \(Tgp\) "true"
click at [317, 372] on span "0202010643 - Dosagem de Transaminase Glutamico-Oxalacetica (Tgo)" at bounding box center [556, 360] width 1067 height 31
checkbox \(Tgo\) "true"
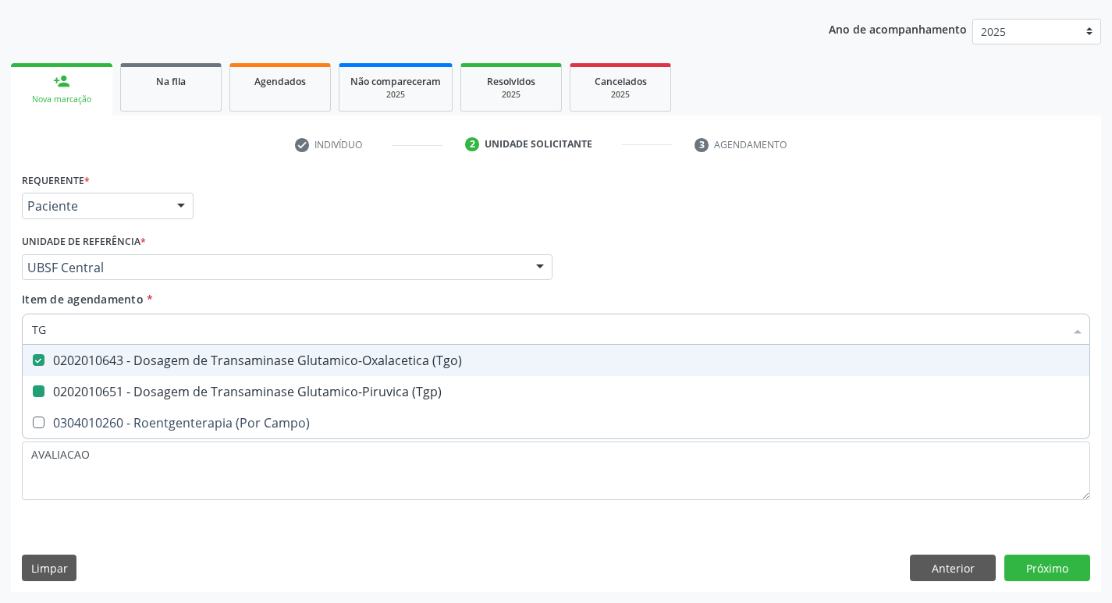
type input "T"
checkbox \(Tgo\) "false"
checkbox \(Tgp\) "false"
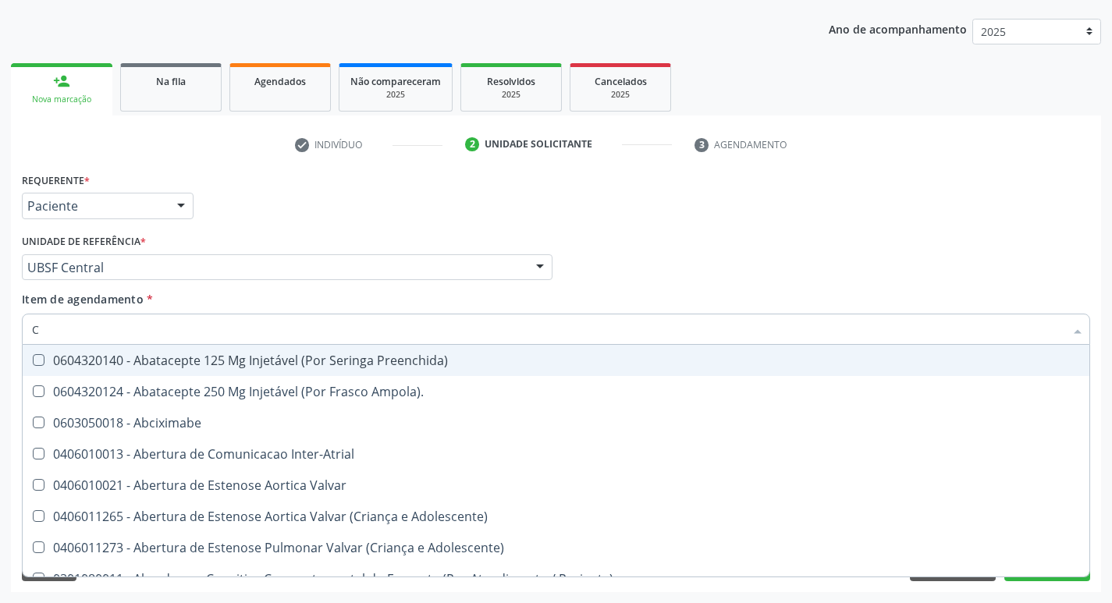
type input "CO"
checkbox Simples "true"
checkbox Comprimido\) "true"
checkbox Transcutanea "true"
checkbox Colecistostomia "true"
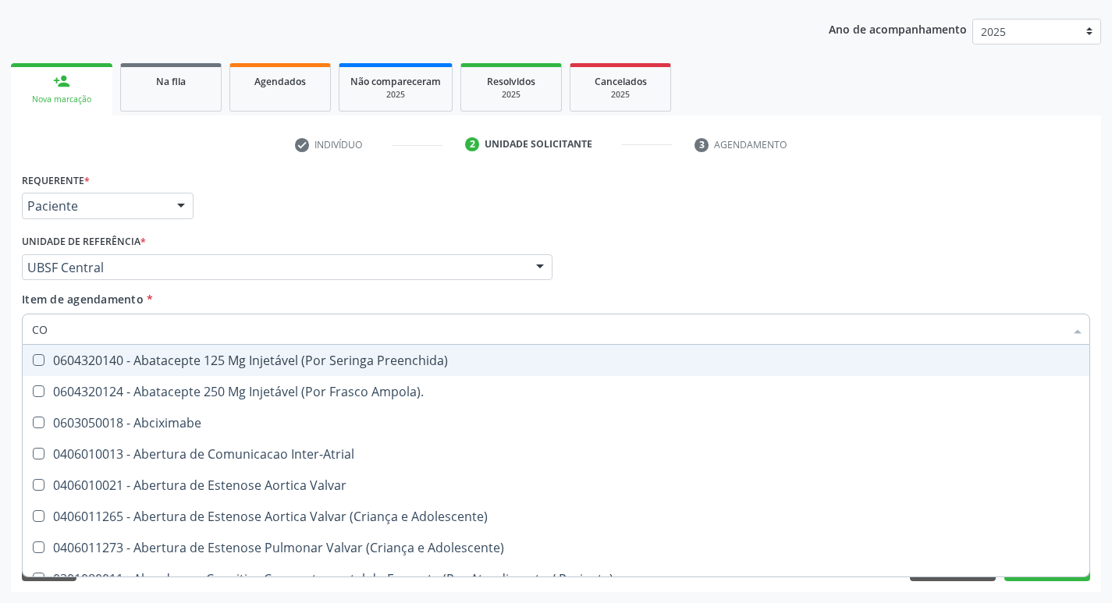
checkbox \(Hemicolectomia\) "true"
checkbox Osseo "true"
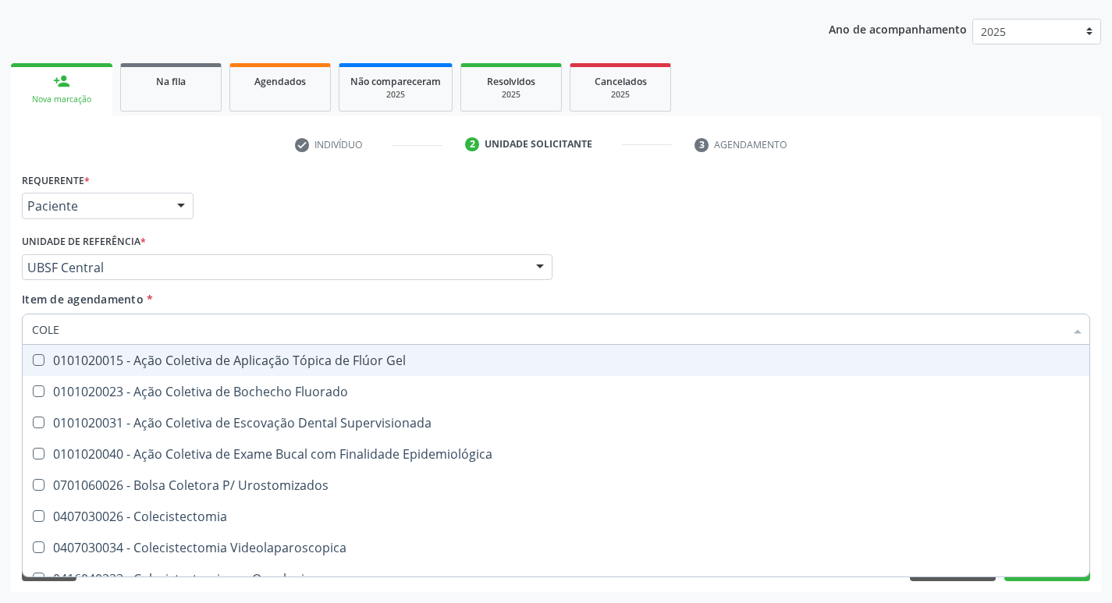
type input "COLES"
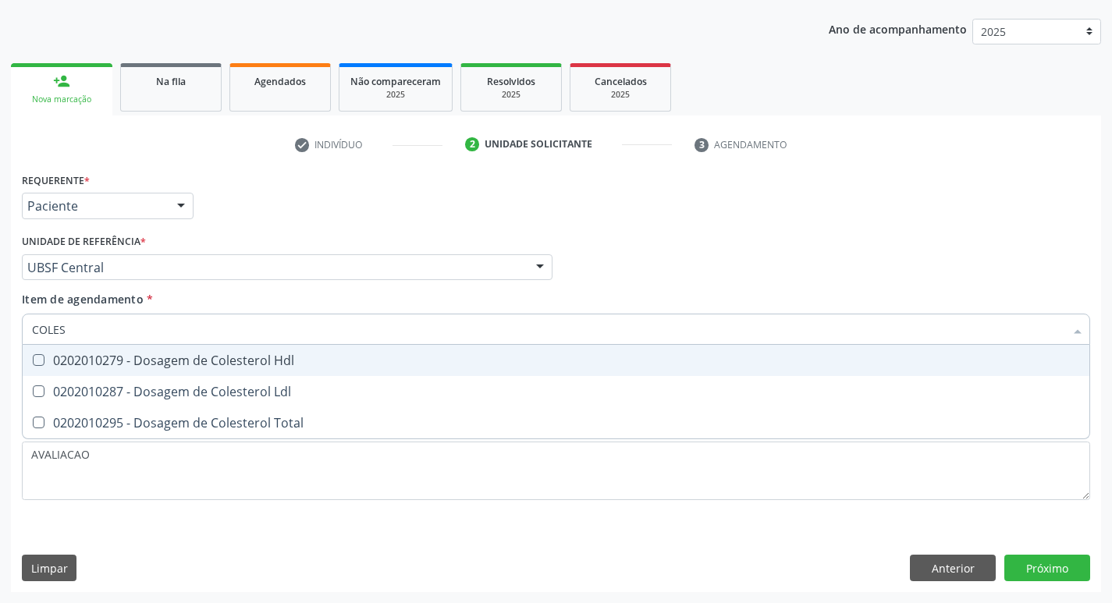
click at [317, 372] on span "0202010279 - Dosagem de Colesterol Hdl" at bounding box center [556, 360] width 1067 height 31
checkbox Hdl "true"
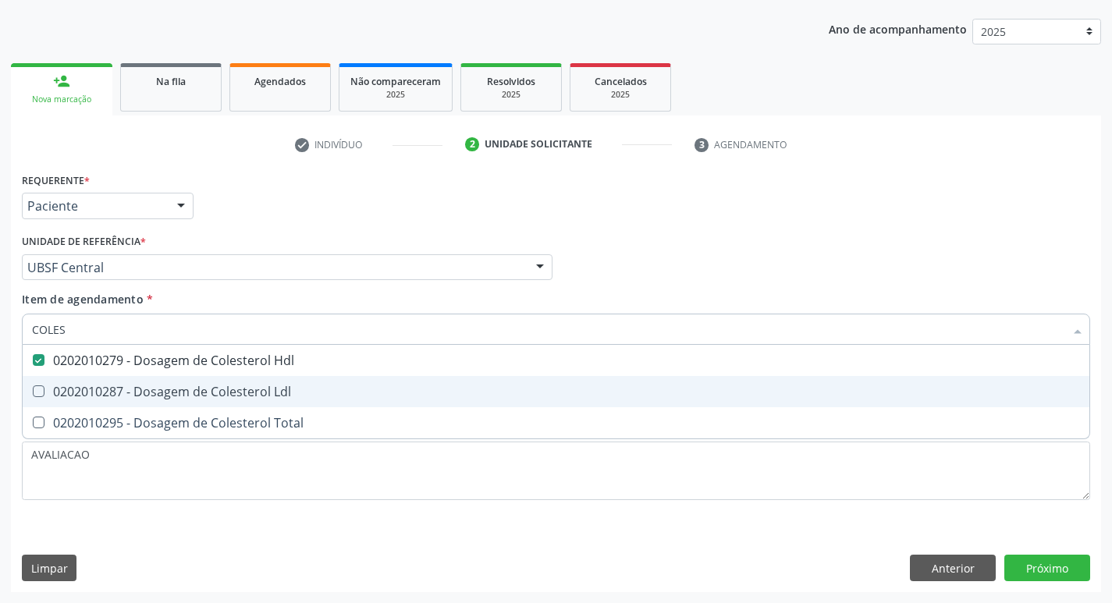
click at [317, 386] on div "0202010287 - Dosagem de Colesterol Ldl" at bounding box center [556, 392] width 1048 height 12
checkbox Ldl "true"
type input "COLE"
checkbox Hdl "false"
checkbox Ldl "false"
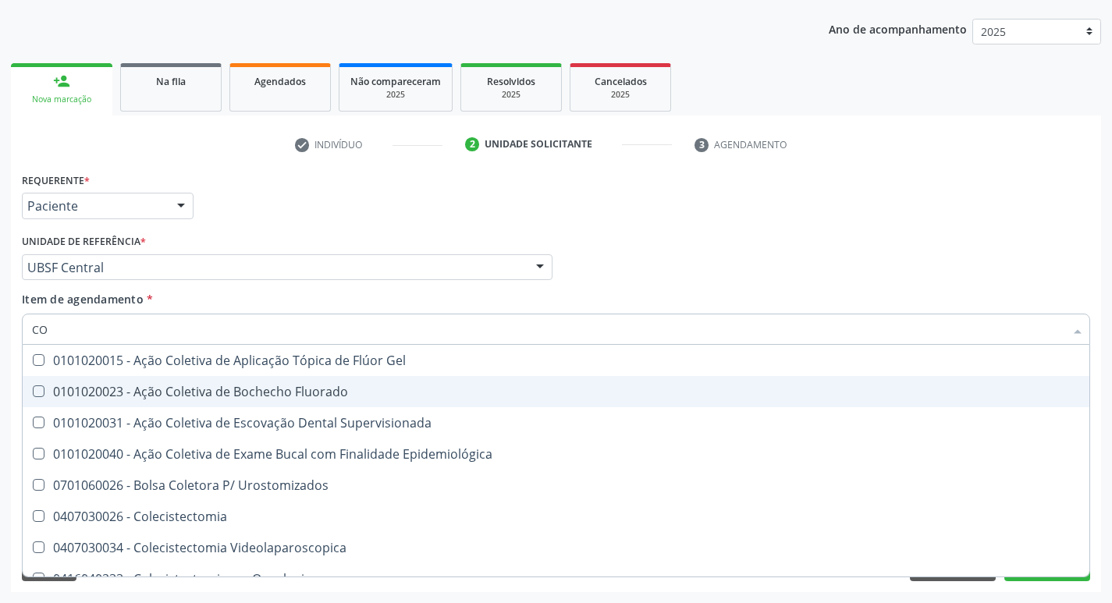
type input "C"
checkbox Hdl "false"
checkbox Ldl "false"
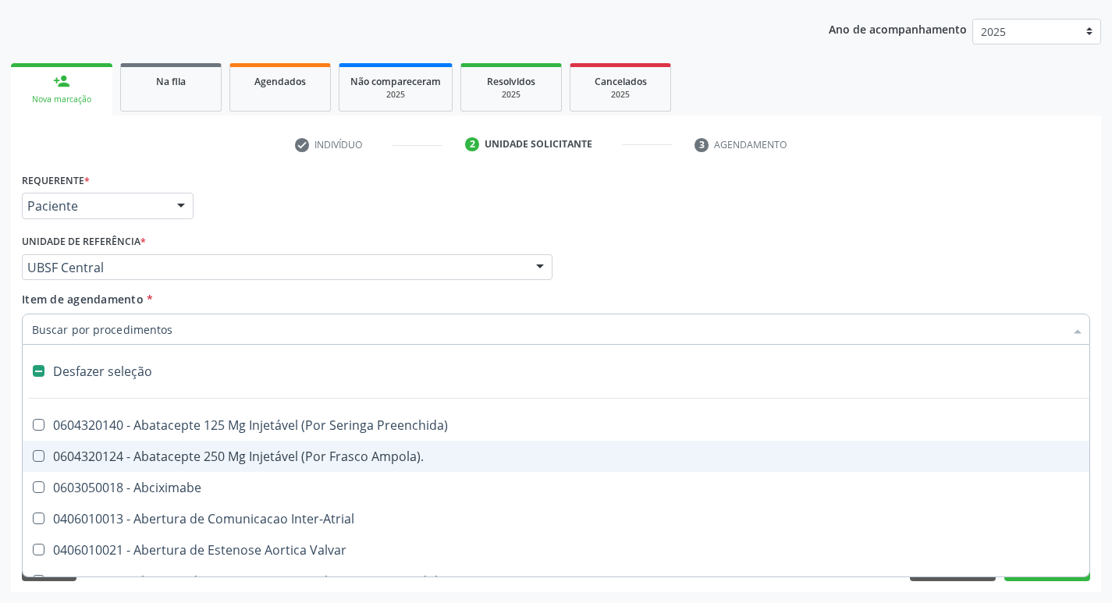
type input "2"
checkbox Total "true"
checkbox Leprae "true"
checkbox Monopolar "true"
checkbox Quadril "true"
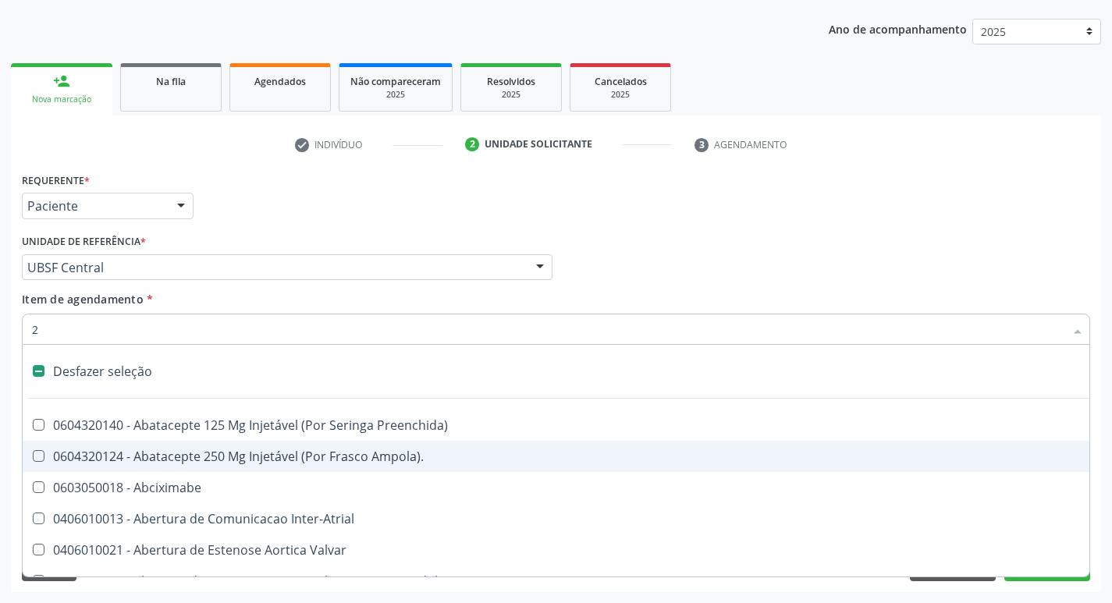
checkbox Biologica "true"
checkbox Vagina "true"
checkbox Puerperal "true"
checkbox Congenita "true"
checkbox Adolescente\) "true"
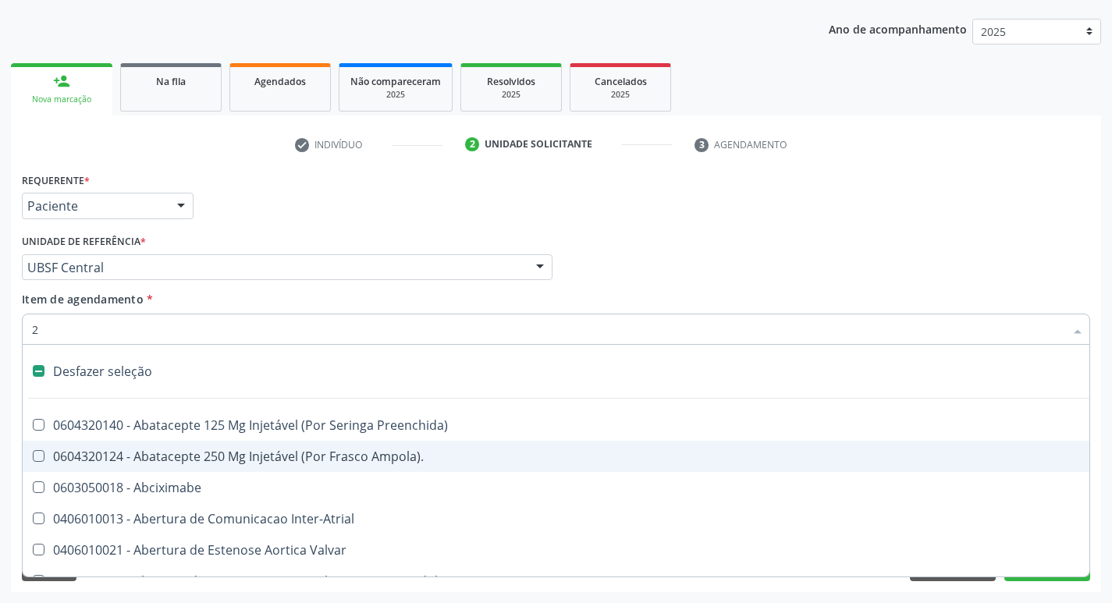
checkbox Congenita "true"
checkbox Adolescente\) "true"
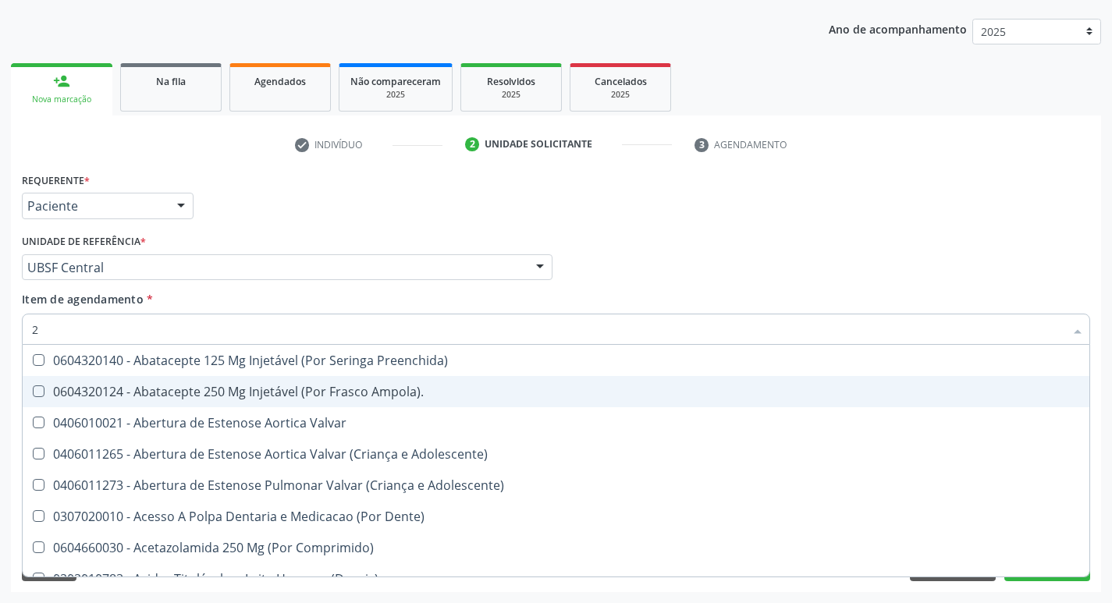
type input "20205001"
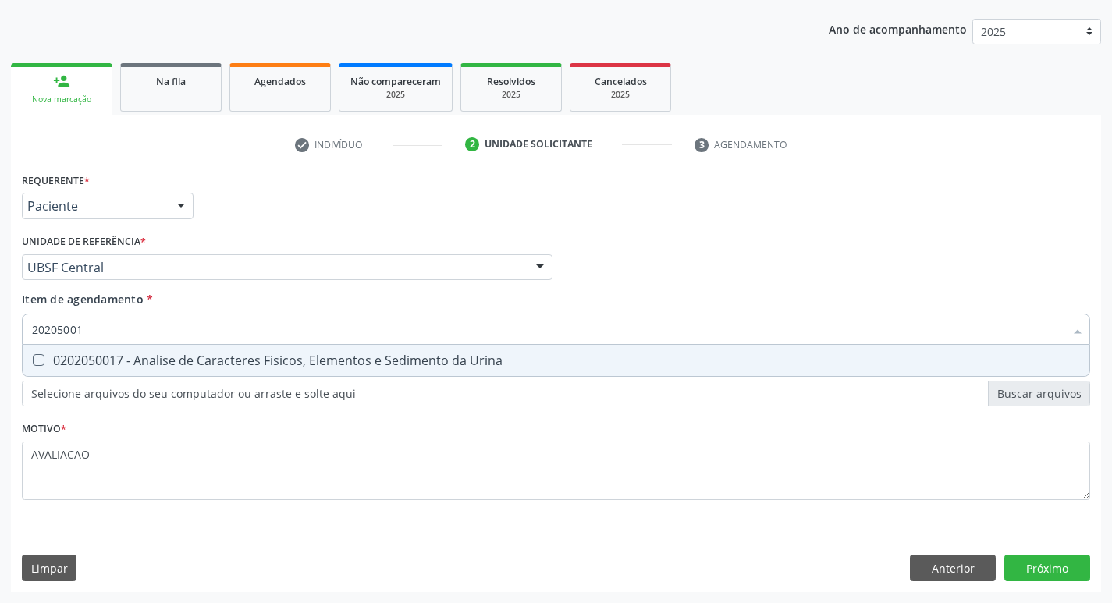
click at [215, 365] on div "0202050017 - Analise de Caracteres Fisicos, Elementos e Sedimento da Urina" at bounding box center [556, 360] width 1048 height 12
checkbox Urina "true"
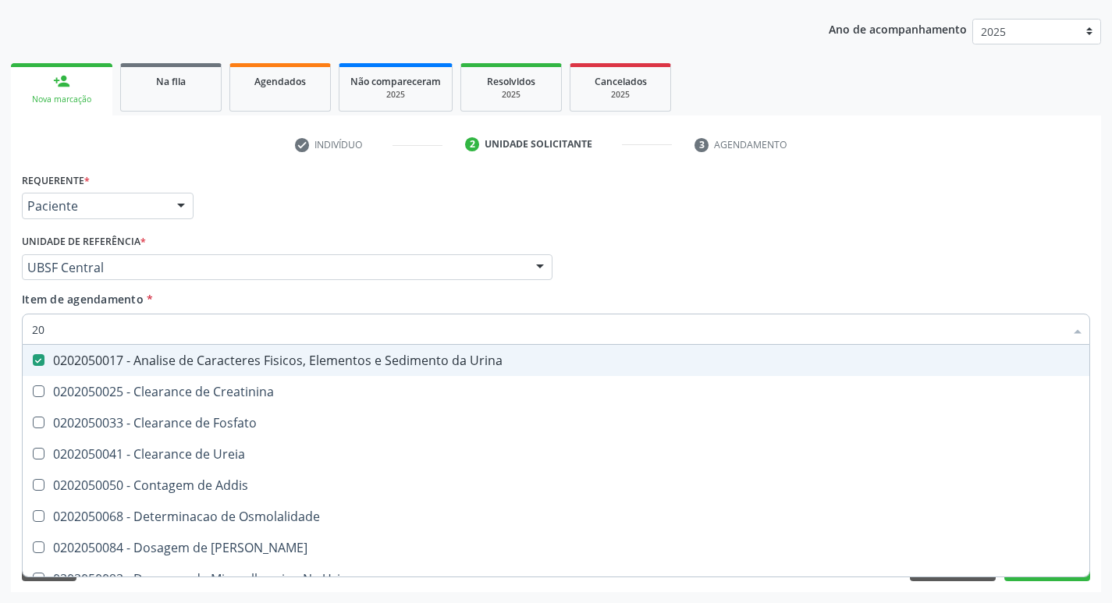
type input "2"
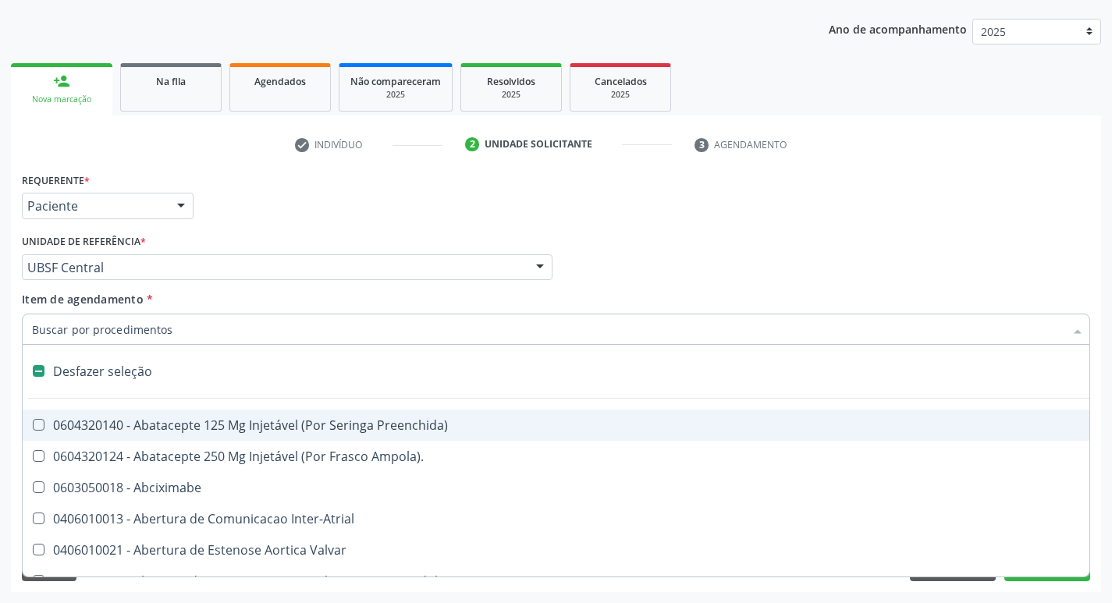
checkbox Preenchida\) "false"
checkbox Inter-Atrial "false"
type input "T"
checkbox Dedo "true"
checkbox Urina "false"
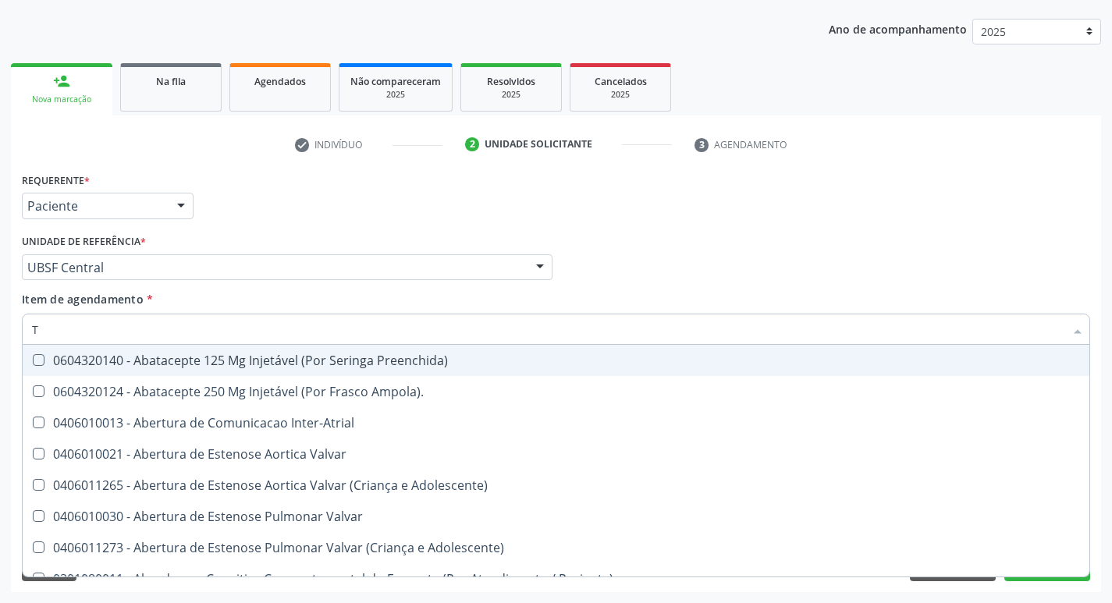
type input "TR"
checkbox Urina "false"
checkbox Oficina\) "true"
checkbox Grupo "true"
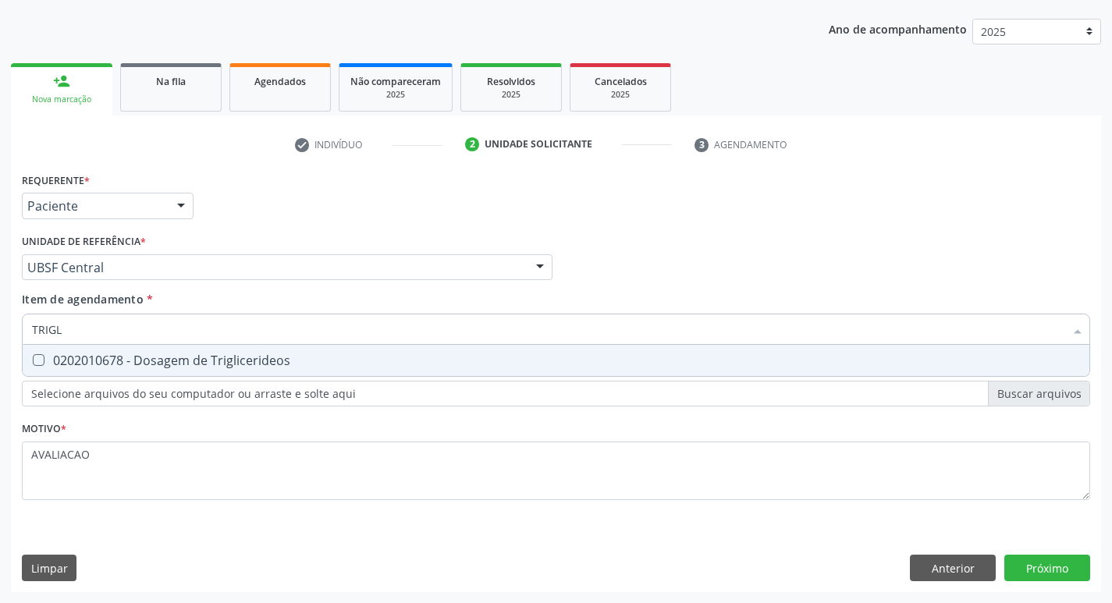
type input "TRIGL"
click at [43, 303] on span "Item de agendamento" at bounding box center [83, 299] width 122 height 15
click at [43, 314] on input "TRIGL" at bounding box center [548, 329] width 1033 height 31
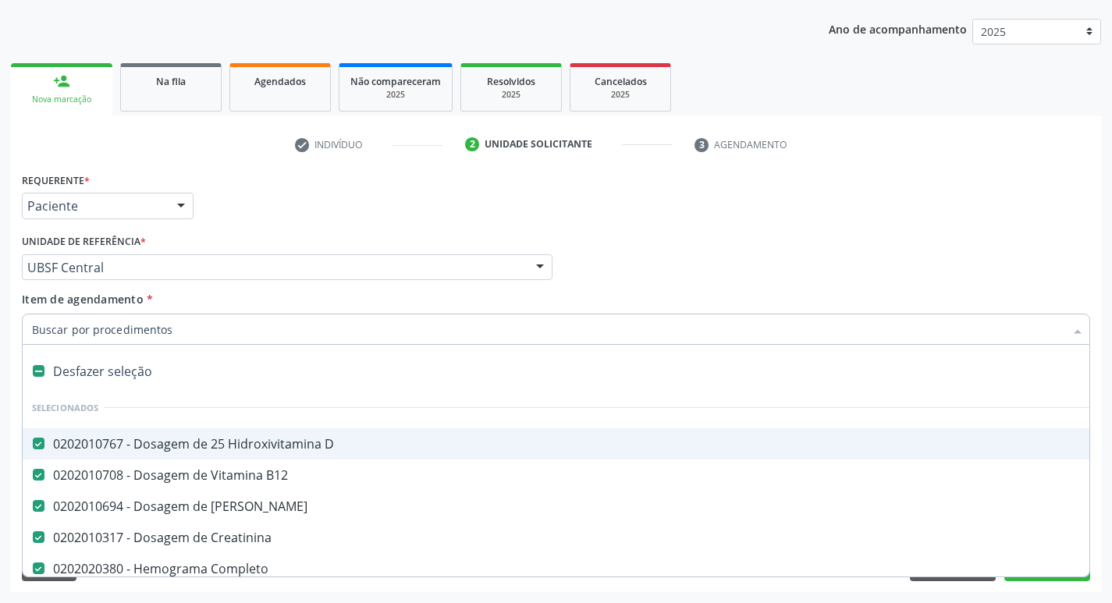
click at [130, 333] on input "Item de agendamento *" at bounding box center [548, 329] width 1033 height 31
type input "T"
checkbox Hdl "false"
checkbox Ldl "false"
checkbox Urina "false"
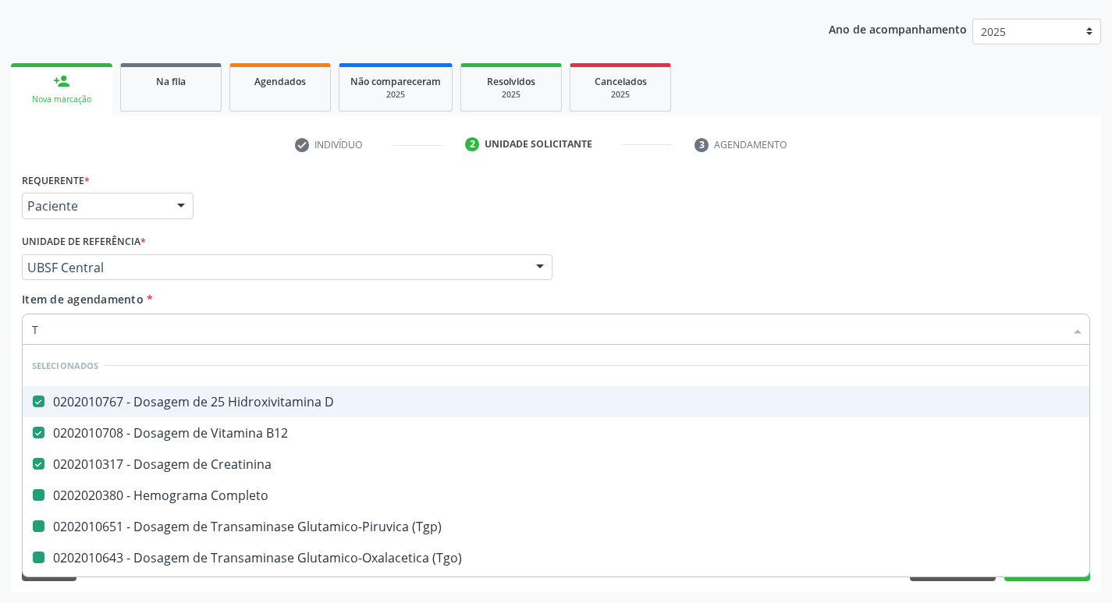
type input "TR"
checkbox Completo "false"
checkbox \(Tgp\) "false"
checkbox \(Tgo\) "false"
checkbox Hdl "false"
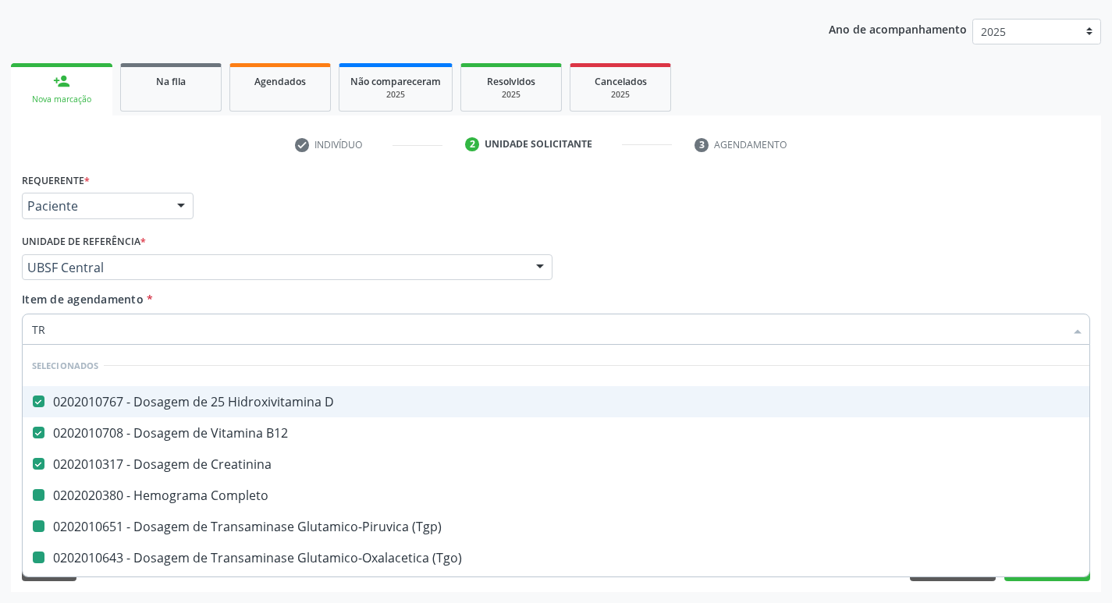
checkbox Ldl "false"
checkbox Urina "false"
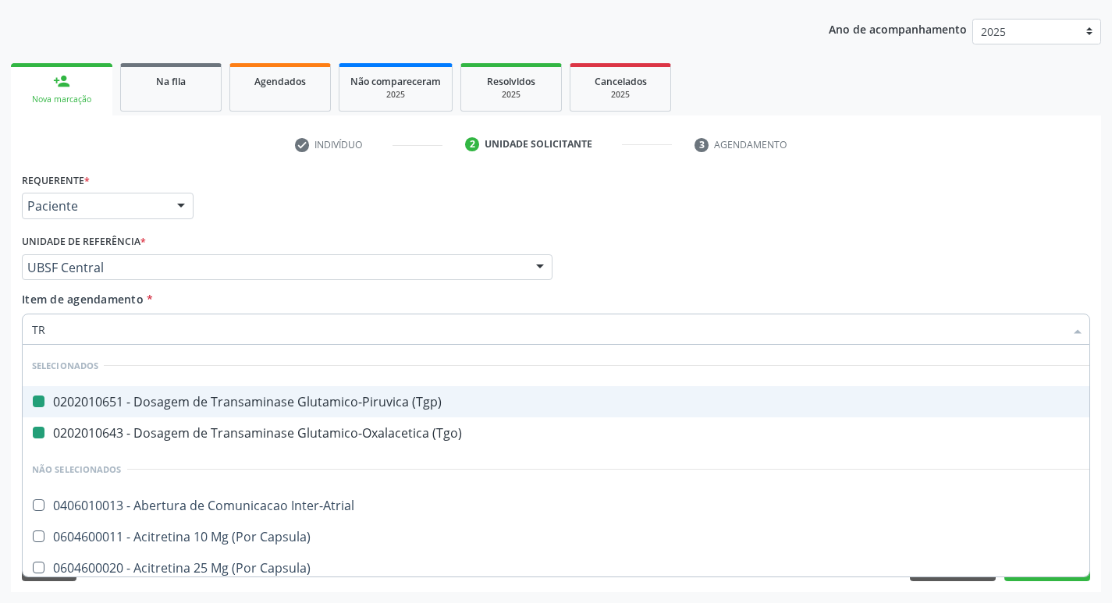
type input "TRI"
checkbox \(Tgp\) "false"
checkbox \(Tgo\) "false"
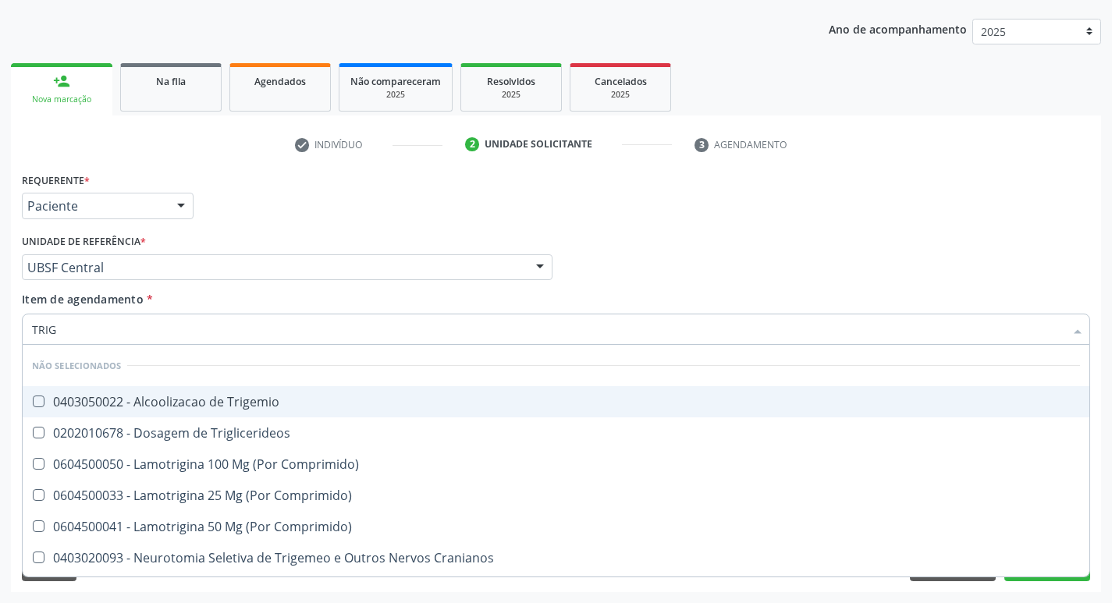
type input "TRIGL"
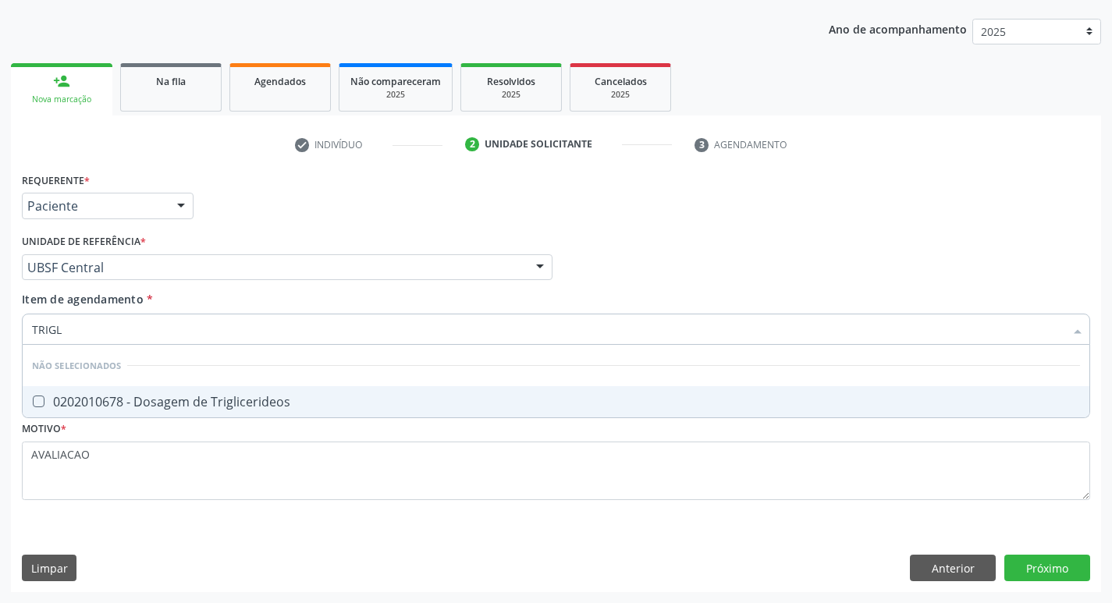
click at [184, 411] on span "0202010678 - Dosagem de Triglicerideos" at bounding box center [556, 401] width 1067 height 31
checkbox Triglicerideos "true"
type input "TRIG"
checkbox Triglicerideos "false"
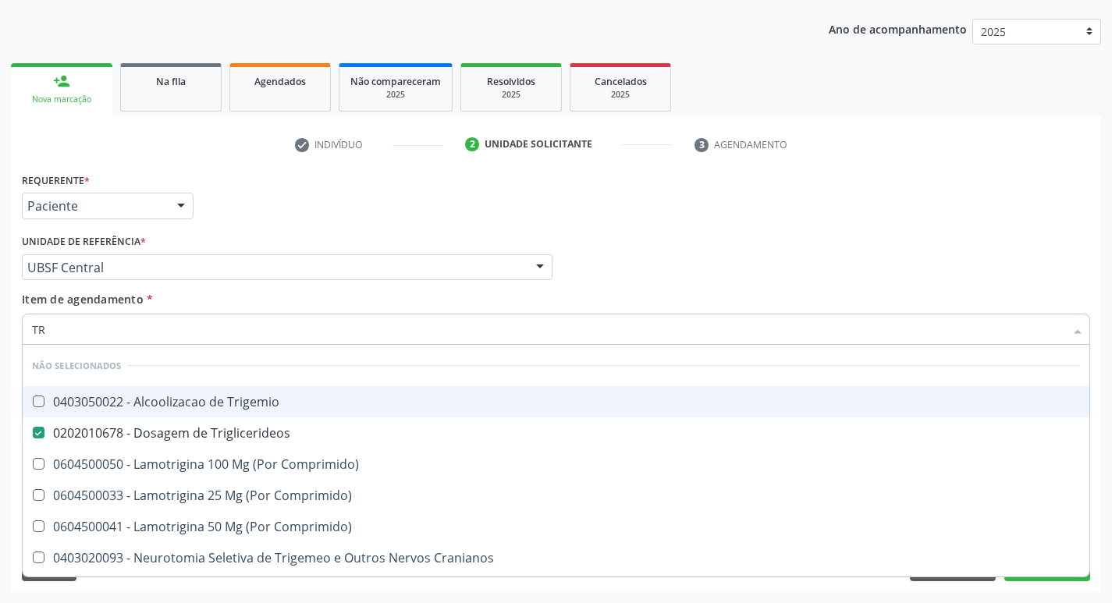
type input "T"
checkbox Trigemio "true"
checkbox Triglicerideos "true"
checkbox Comprimido\) "true"
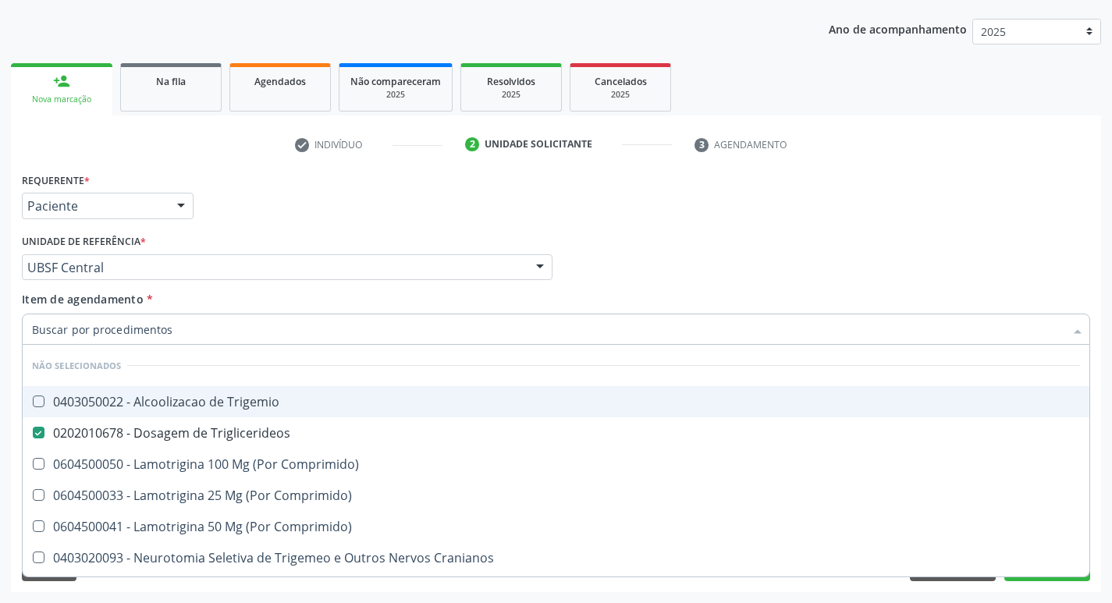
checkbox Cranianos "true"
checkbox Espinal "true"
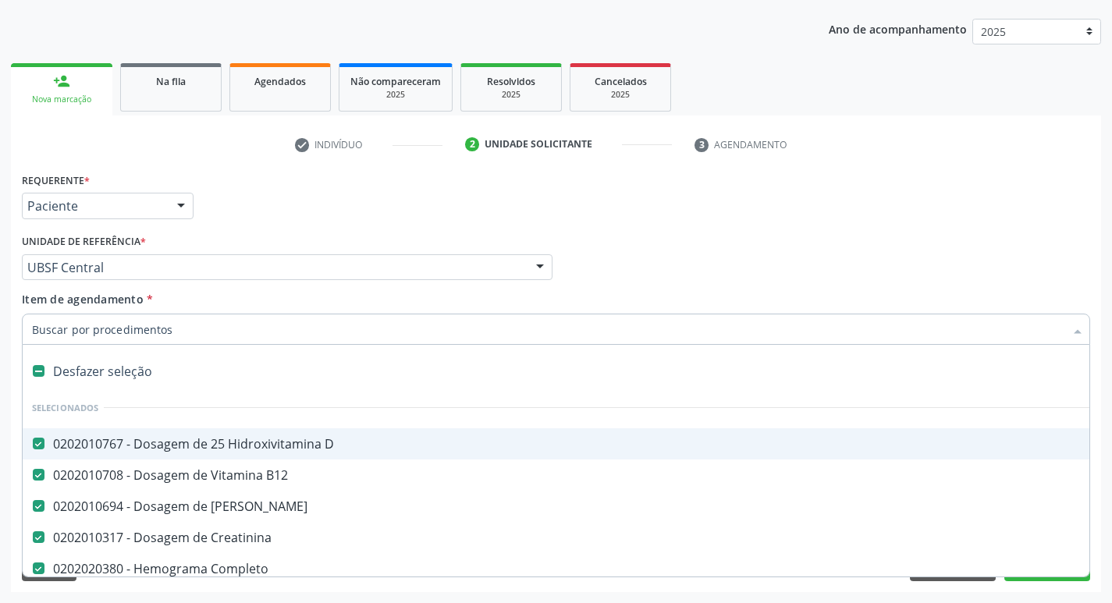
type input "V"
checkbox Completo "false"
checkbox Glicose "false"
checkbox Glicosilada "false"
checkbox Urico "false"
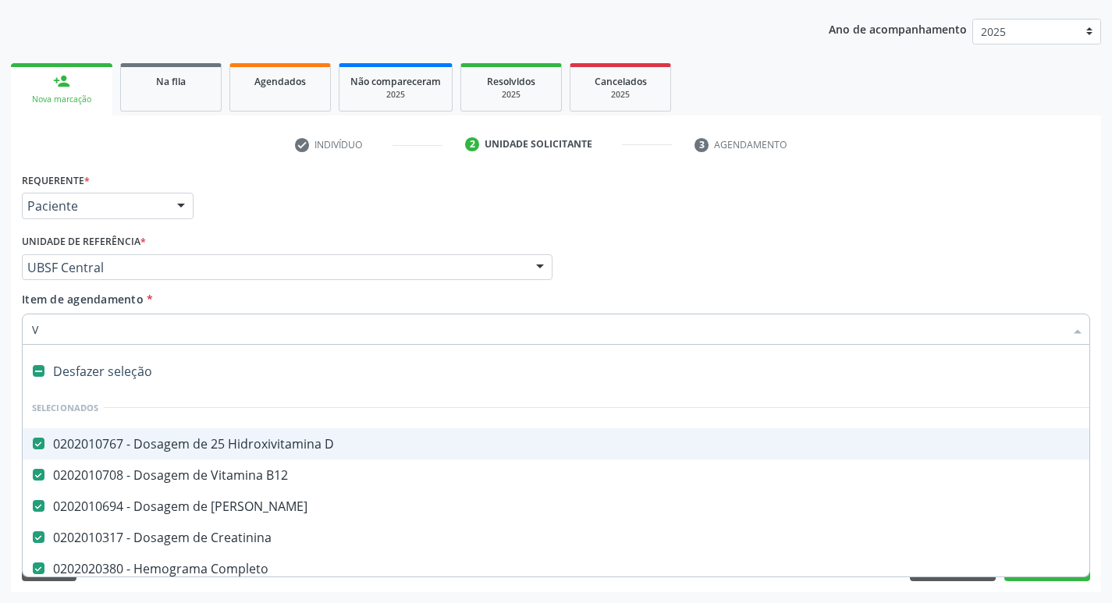
checkbox \(Tgp\) "false"
checkbox \(Tgo\) "false"
checkbox Hdl "false"
checkbox Ldl "false"
checkbox Urina "false"
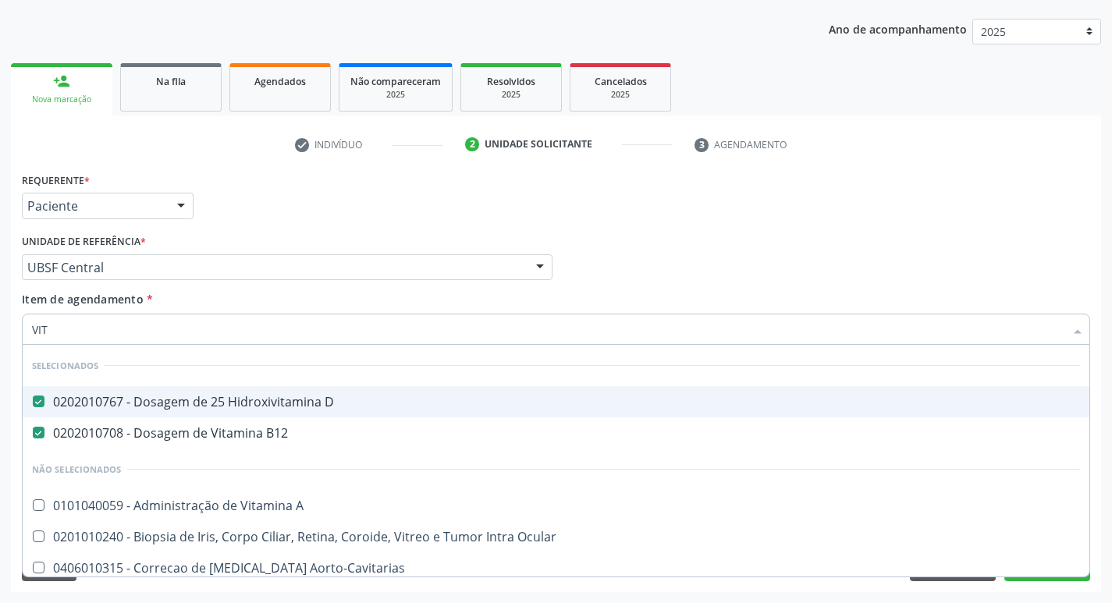
type input "VITA"
click at [657, 201] on div "Requerente * Paciente Profissional de Saúde Paciente Nenhum resultado encontrad…" at bounding box center [556, 199] width 1076 height 61
checkbox Aorto-Cavitarias "true"
checkbox Adolescente\) "true"
checkbox Desvitalizados "true"
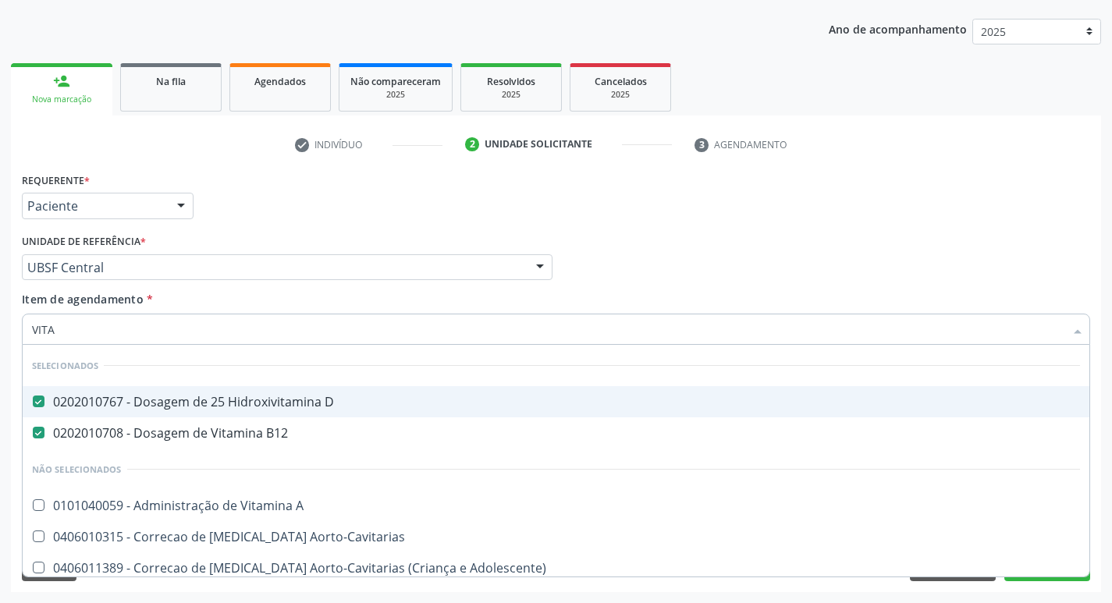
checkbox Cateterismo "true"
checkbox Toracotomia "true"
checkbox Toracotomia\) "true"
checkbox Estranho "true"
checkbox Intracavitaria "true"
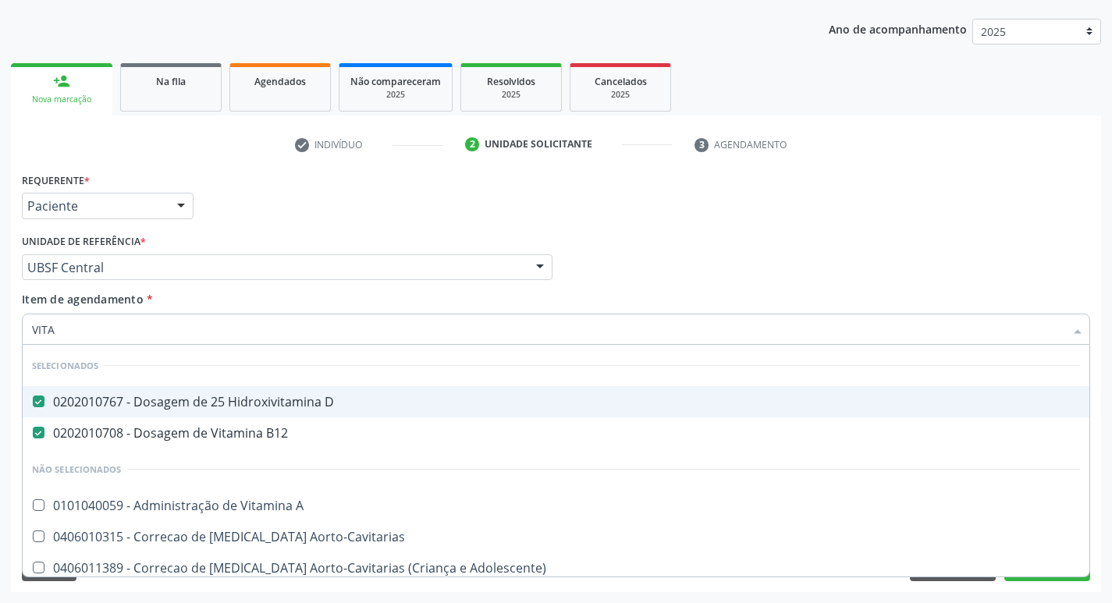
checkbox A "true"
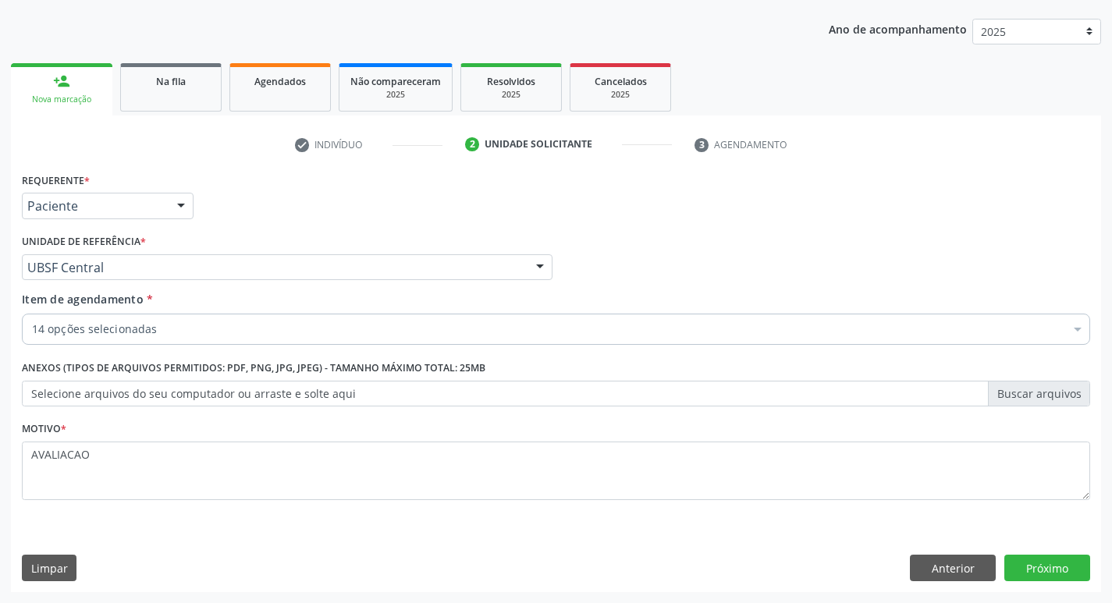
scroll to position [0, 0]
click at [1035, 567] on button "Próximo" at bounding box center [1048, 568] width 86 height 27
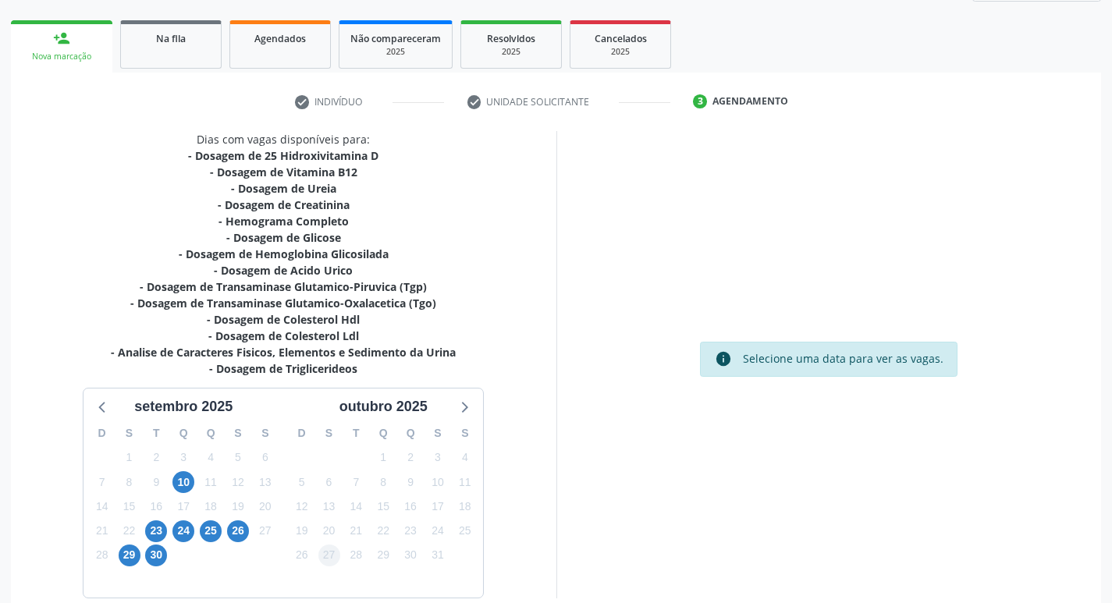
scroll to position [289, 0]
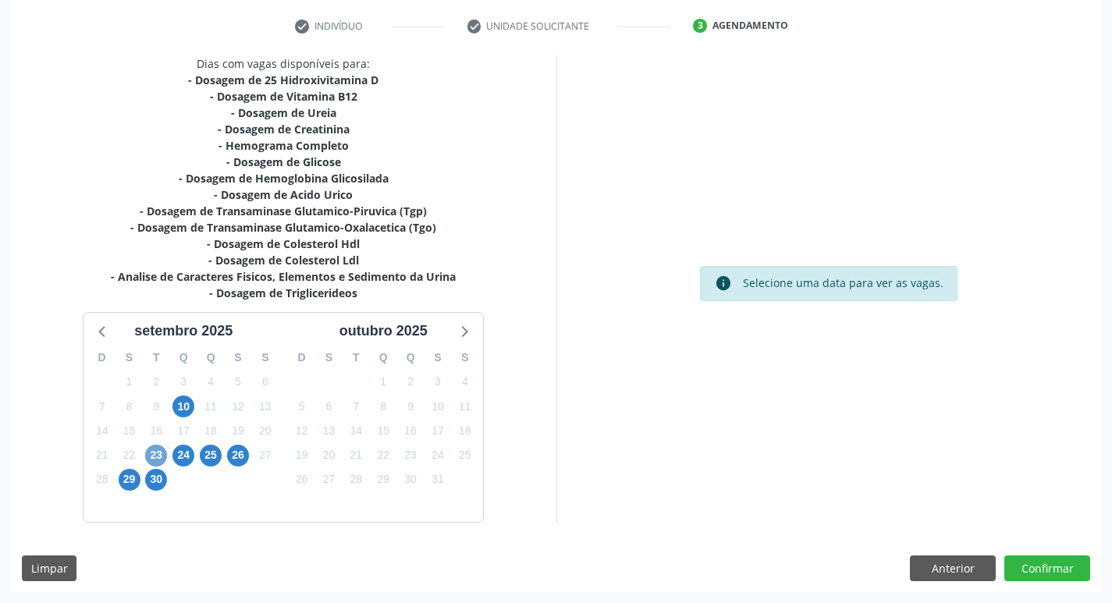
click at [158, 458] on span "23" at bounding box center [156, 456] width 22 height 22
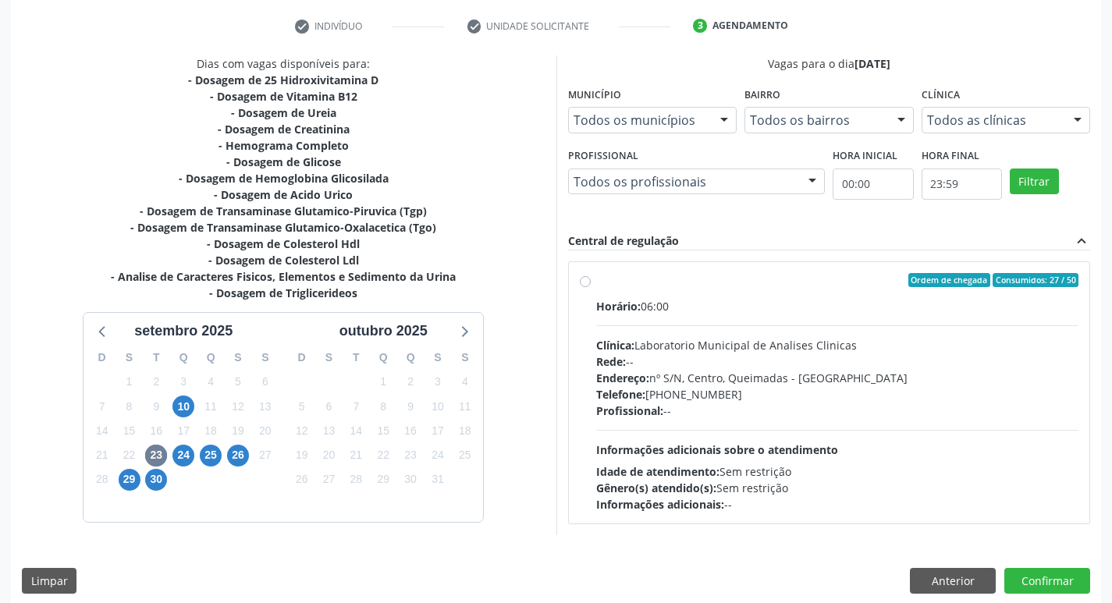
click at [752, 365] on div "Rede: --" at bounding box center [837, 362] width 483 height 16
click at [591, 287] on input "Ordem de chegada Consumidos: 27 / 50 Horário: 06:00 Clínica: Laboratorio Munici…" at bounding box center [585, 280] width 11 height 14
radio input "true"
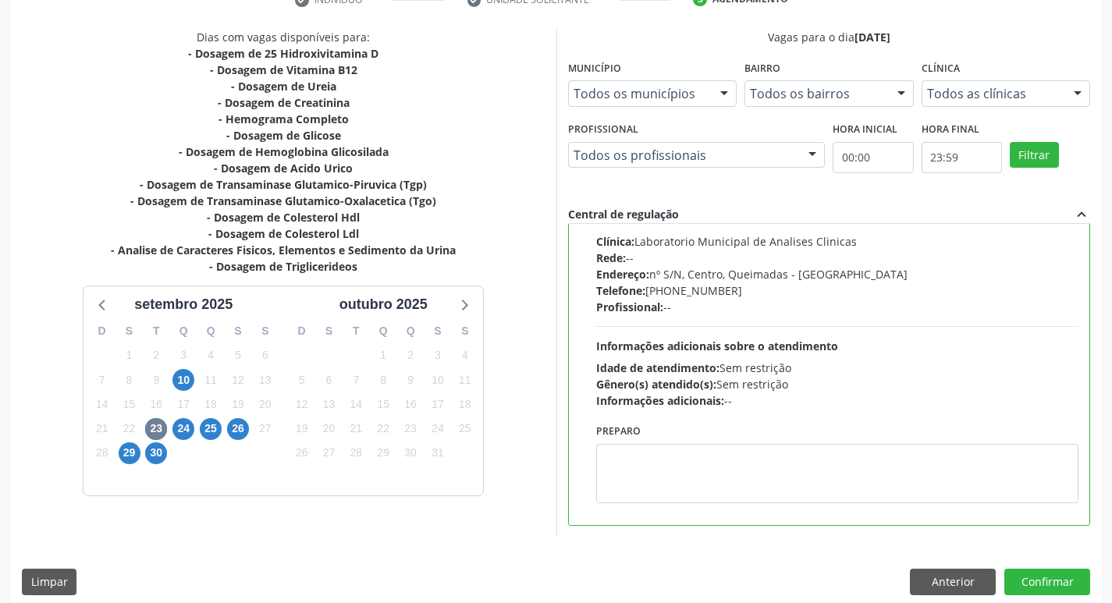
scroll to position [329, 0]
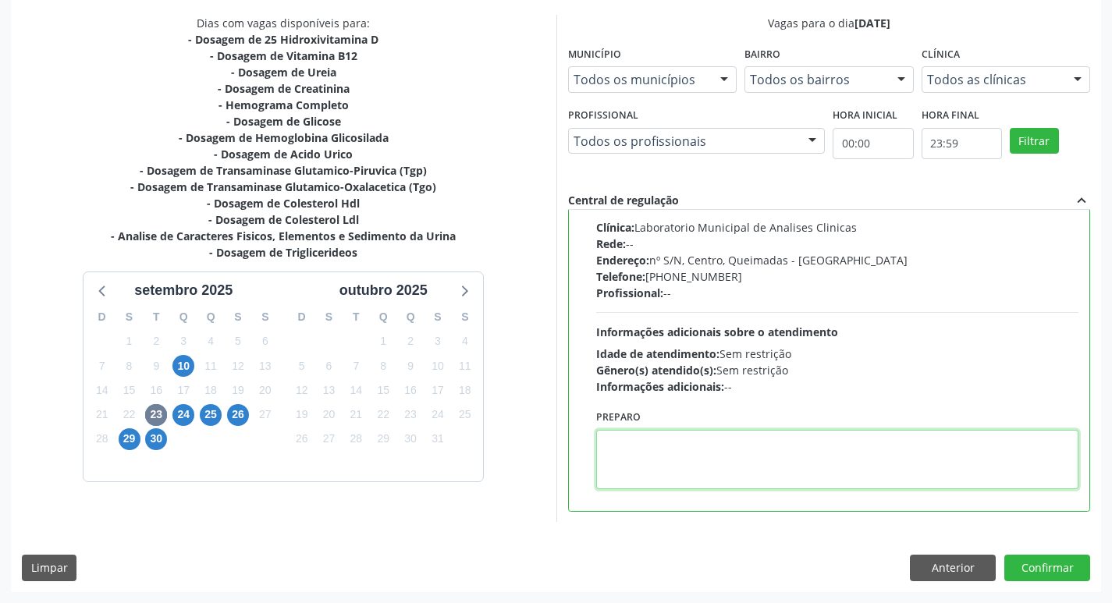
click at [653, 472] on textarea at bounding box center [837, 459] width 483 height 59
paste textarea "IR EM [GEOGRAPHIC_DATA]"
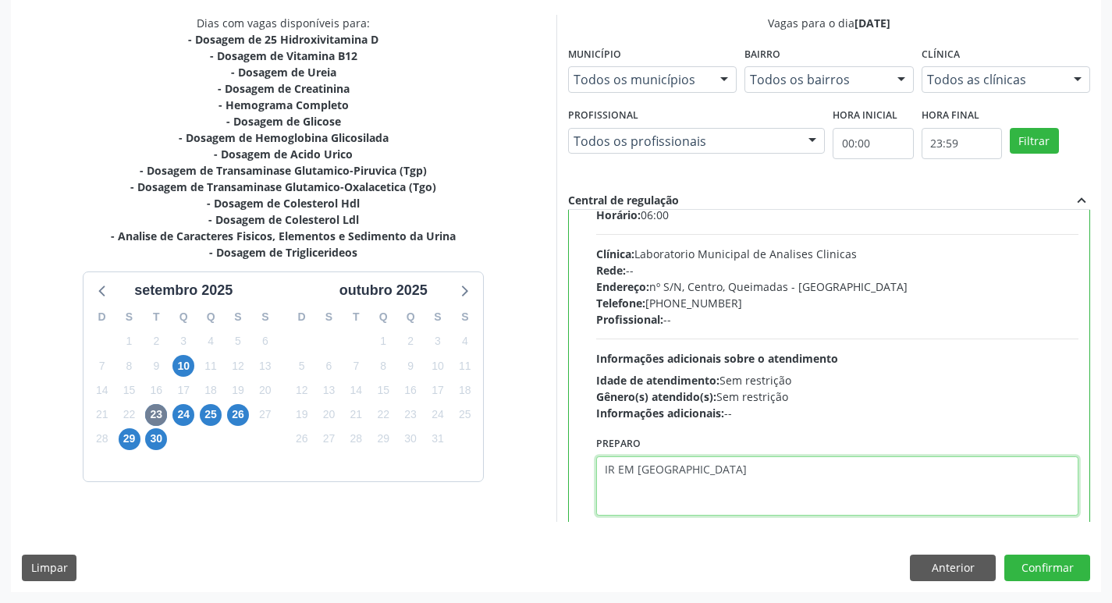
scroll to position [77, 0]
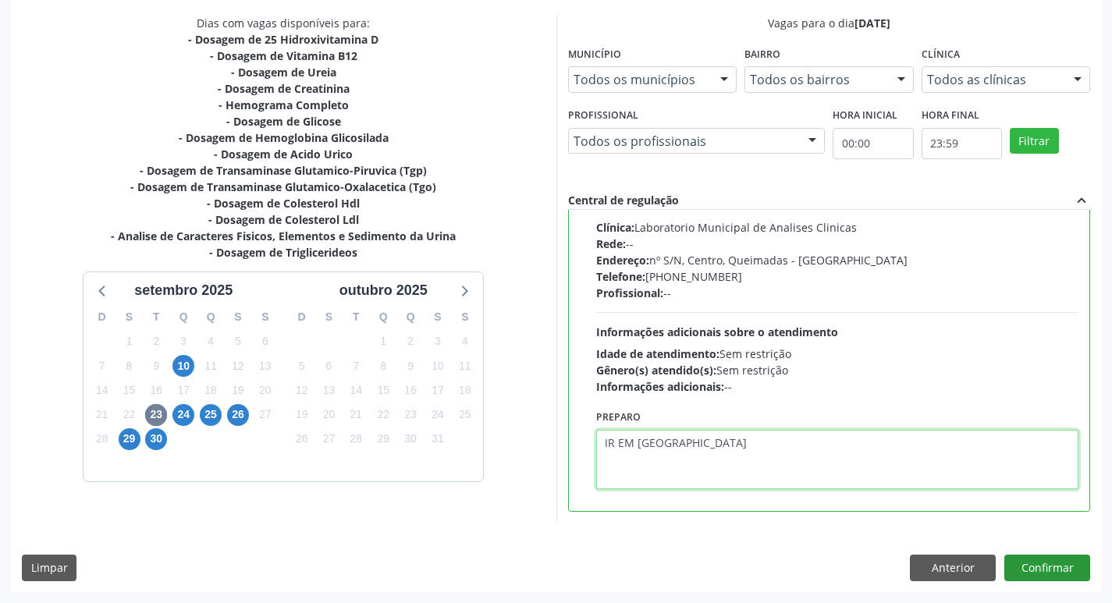
type textarea "IR EM [GEOGRAPHIC_DATA]"
click at [1056, 570] on button "Confirmar" at bounding box center [1048, 568] width 86 height 27
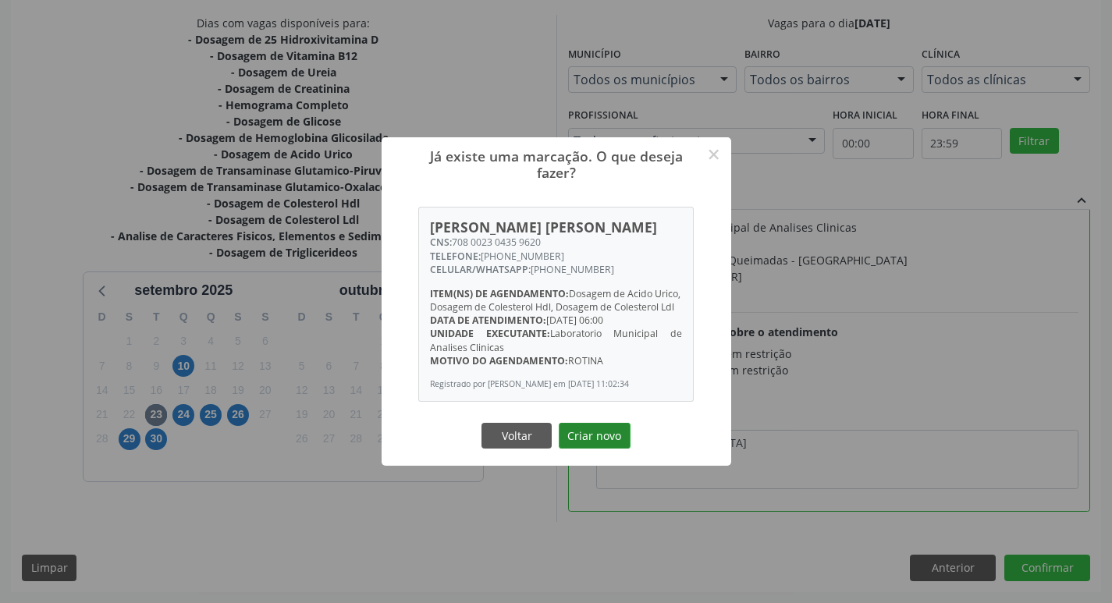
click at [606, 450] on button "Criar novo" at bounding box center [595, 436] width 72 height 27
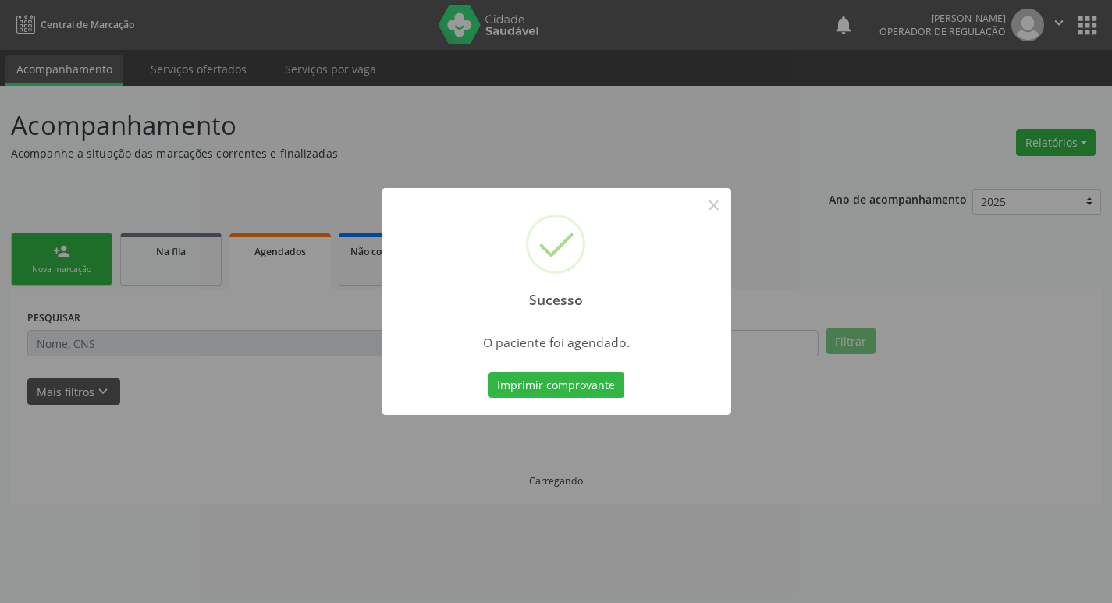
scroll to position [0, 0]
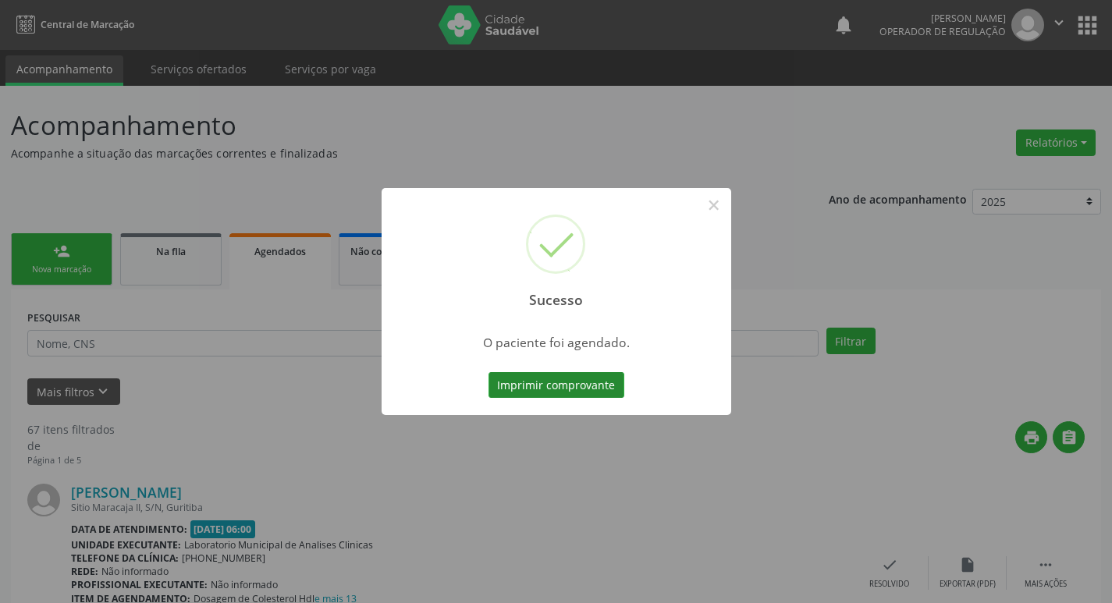
click at [564, 397] on button "Imprimir comprovante" at bounding box center [557, 385] width 136 height 27
